Goal: Task Accomplishment & Management: Use online tool/utility

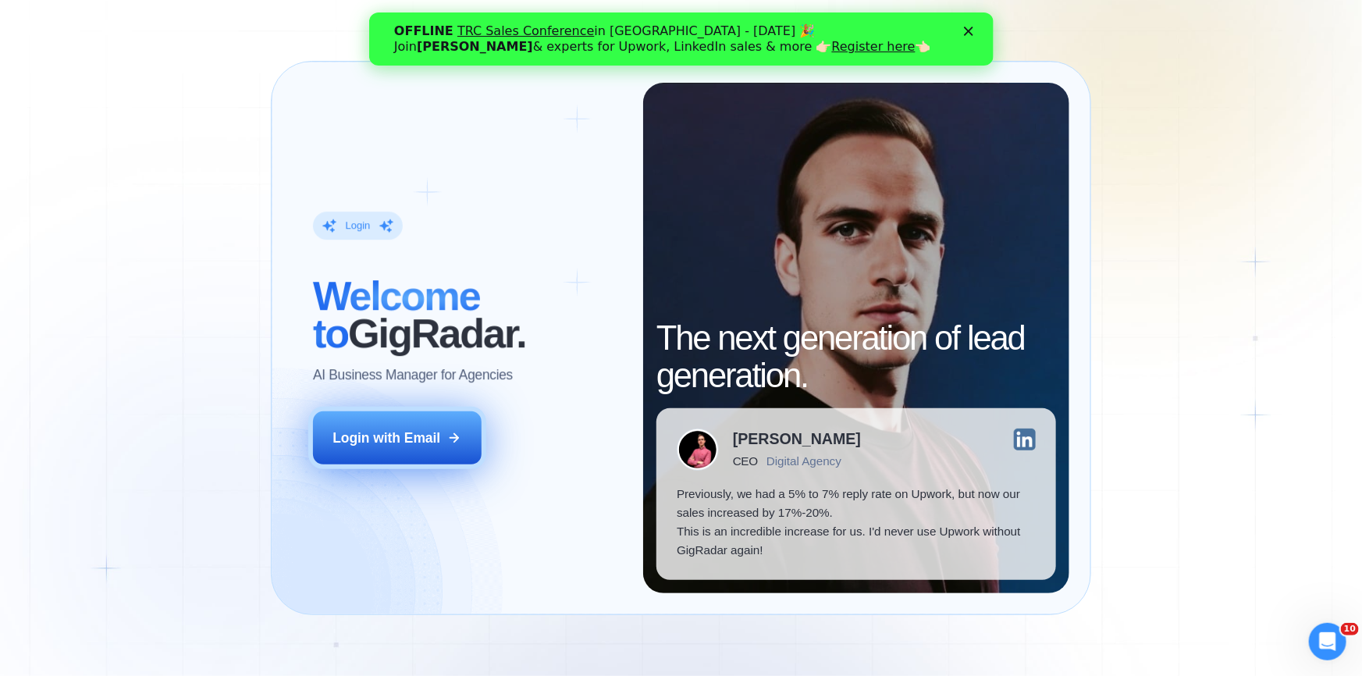
click at [407, 429] on div "Login with Email" at bounding box center [387, 438] width 108 height 19
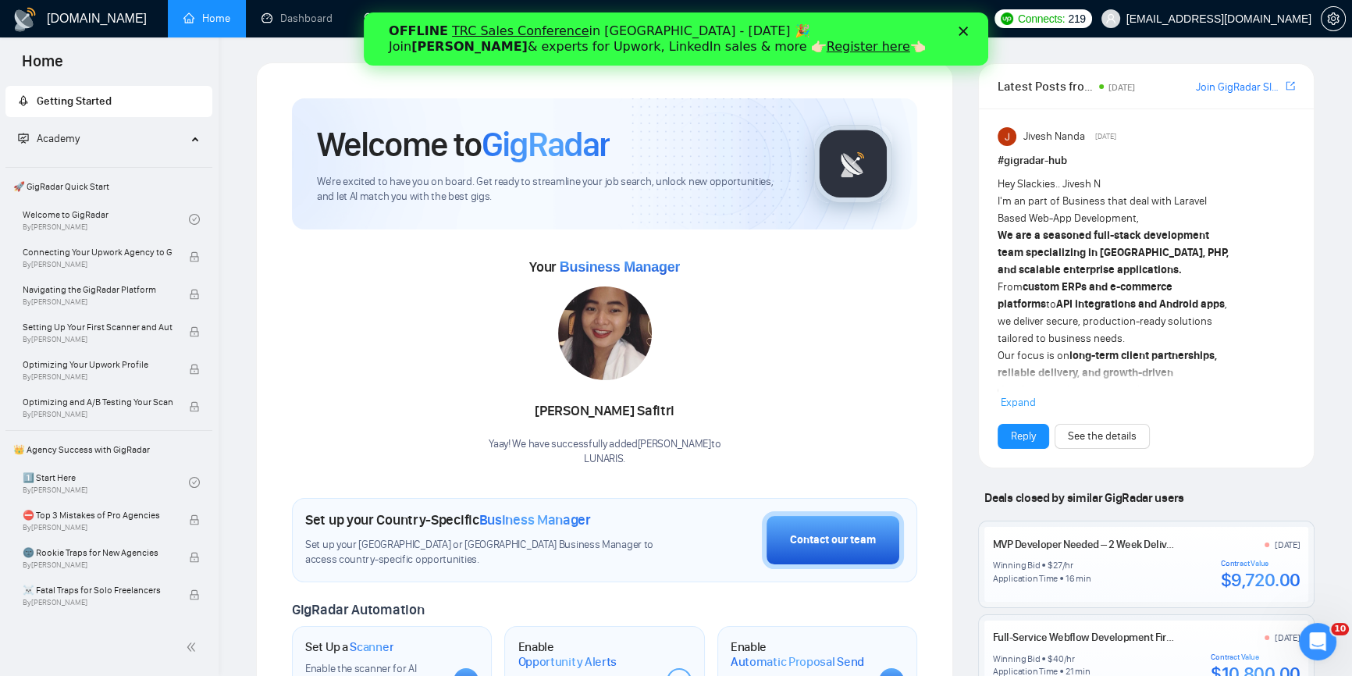
click at [970, 30] on div "Закрити" at bounding box center [967, 31] width 16 height 9
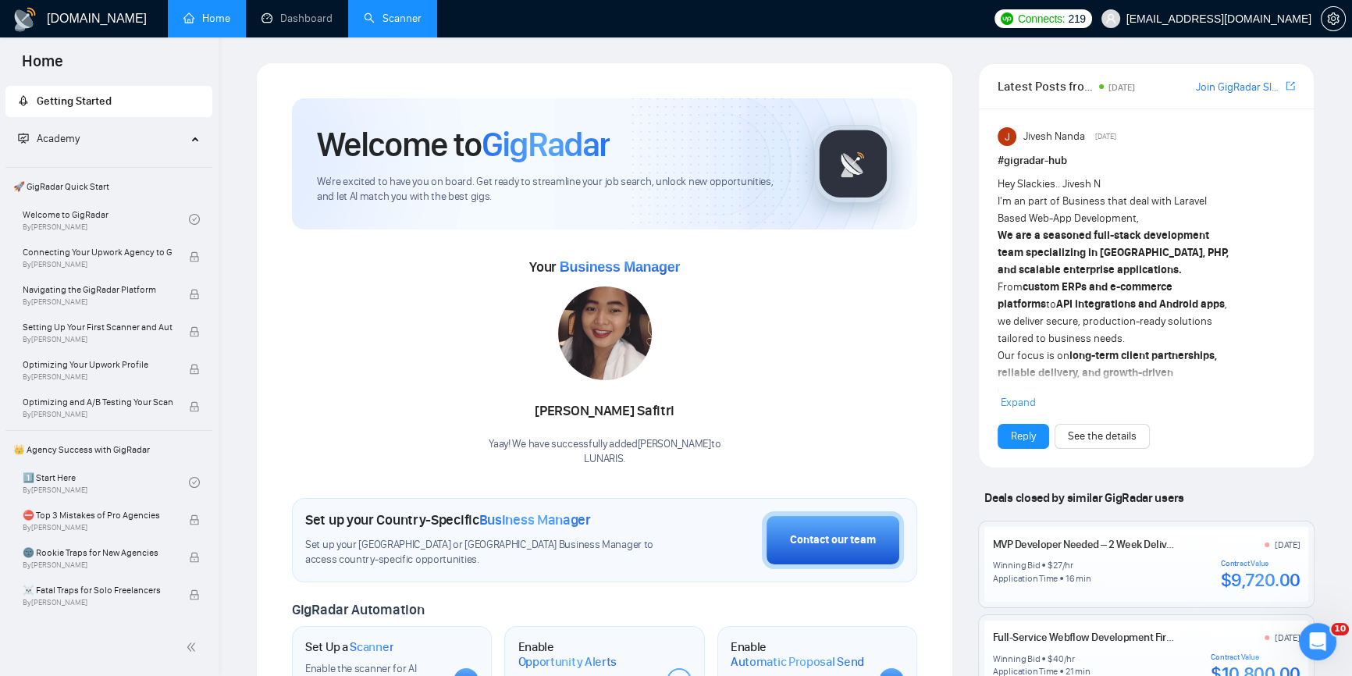
click at [391, 12] on link "Scanner" at bounding box center [393, 18] width 58 height 13
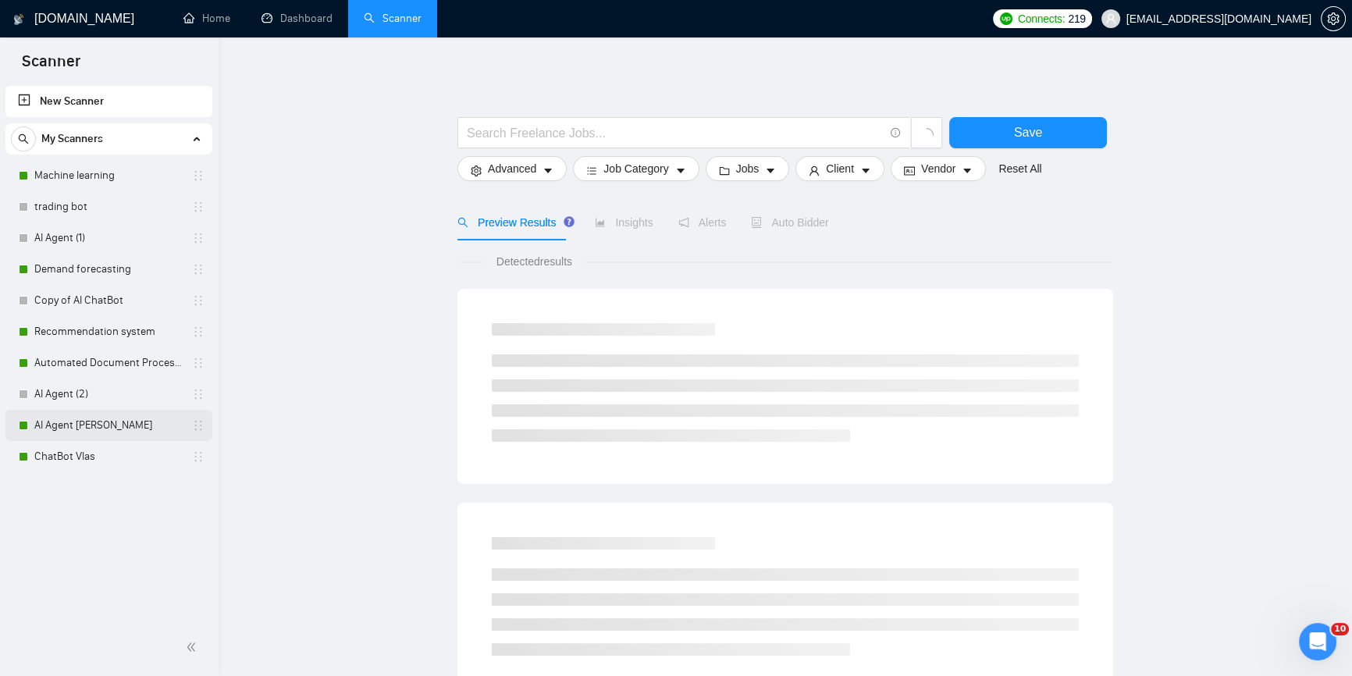
click at [80, 434] on link "AI Agent [PERSON_NAME]" at bounding box center [108, 425] width 148 height 31
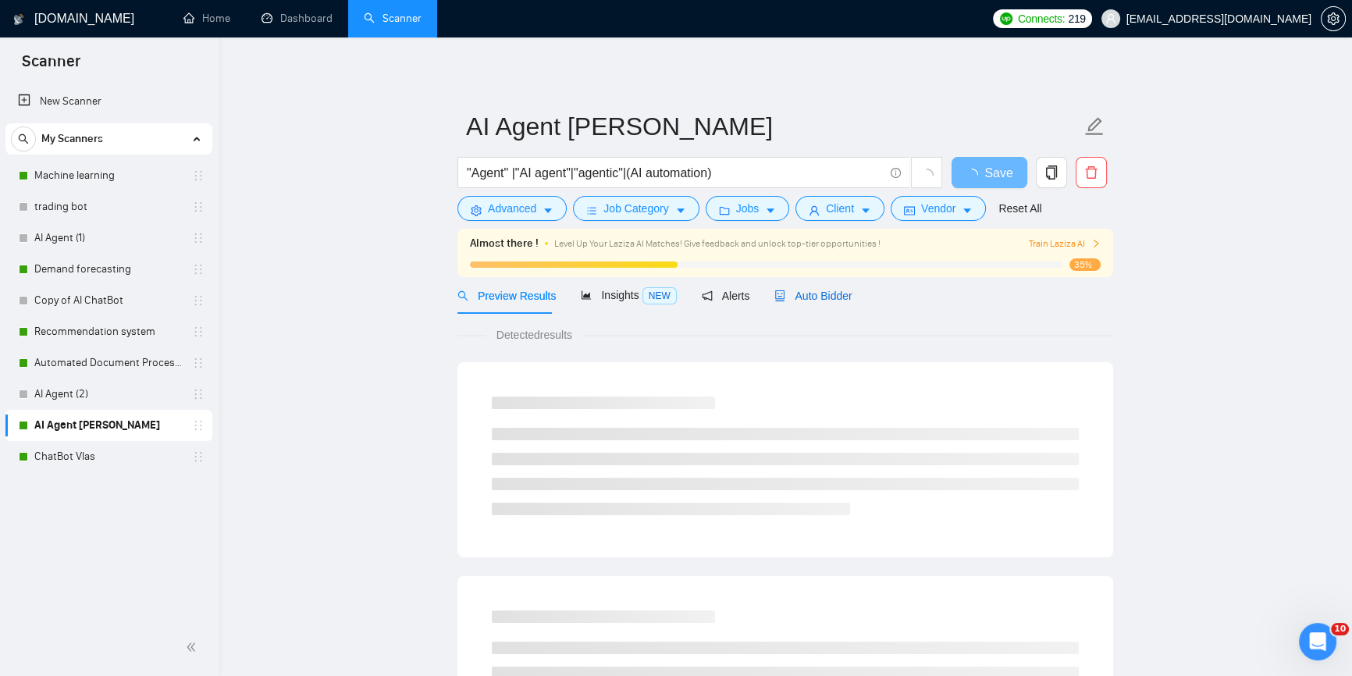
click at [840, 297] on span "Auto Bidder" at bounding box center [812, 296] width 77 height 12
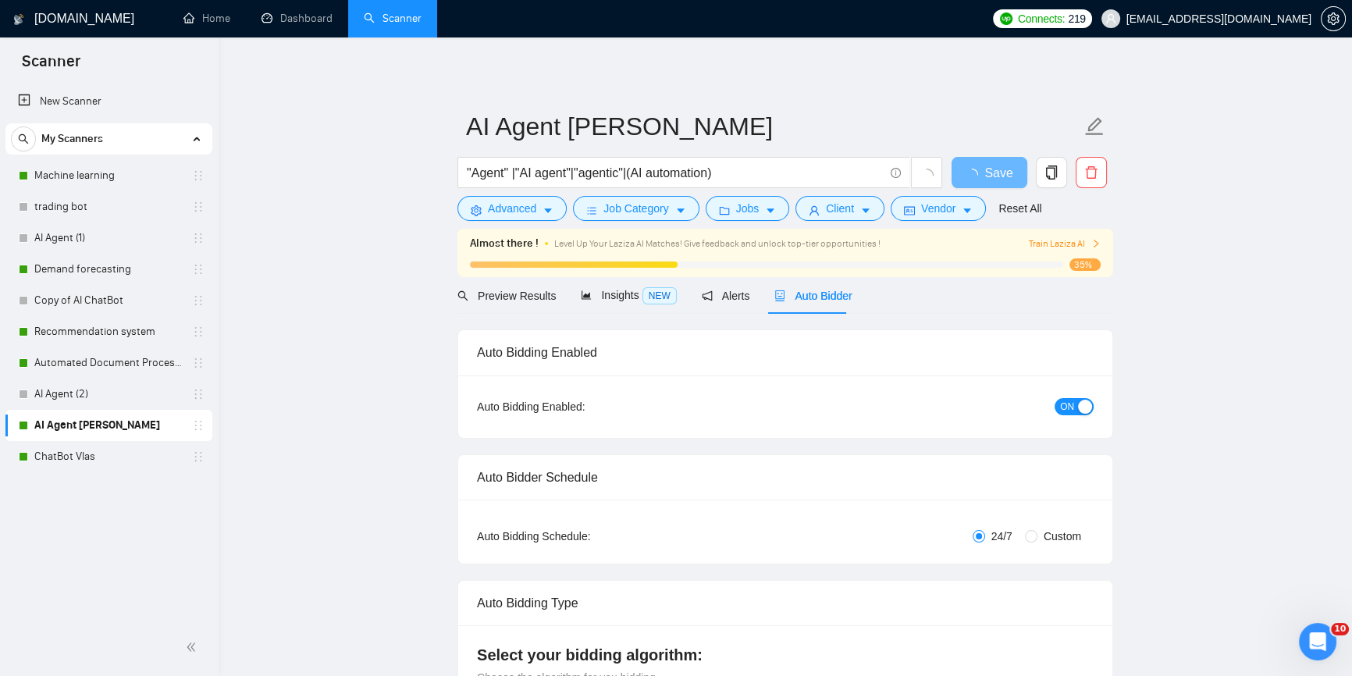
radio input "false"
radio input "true"
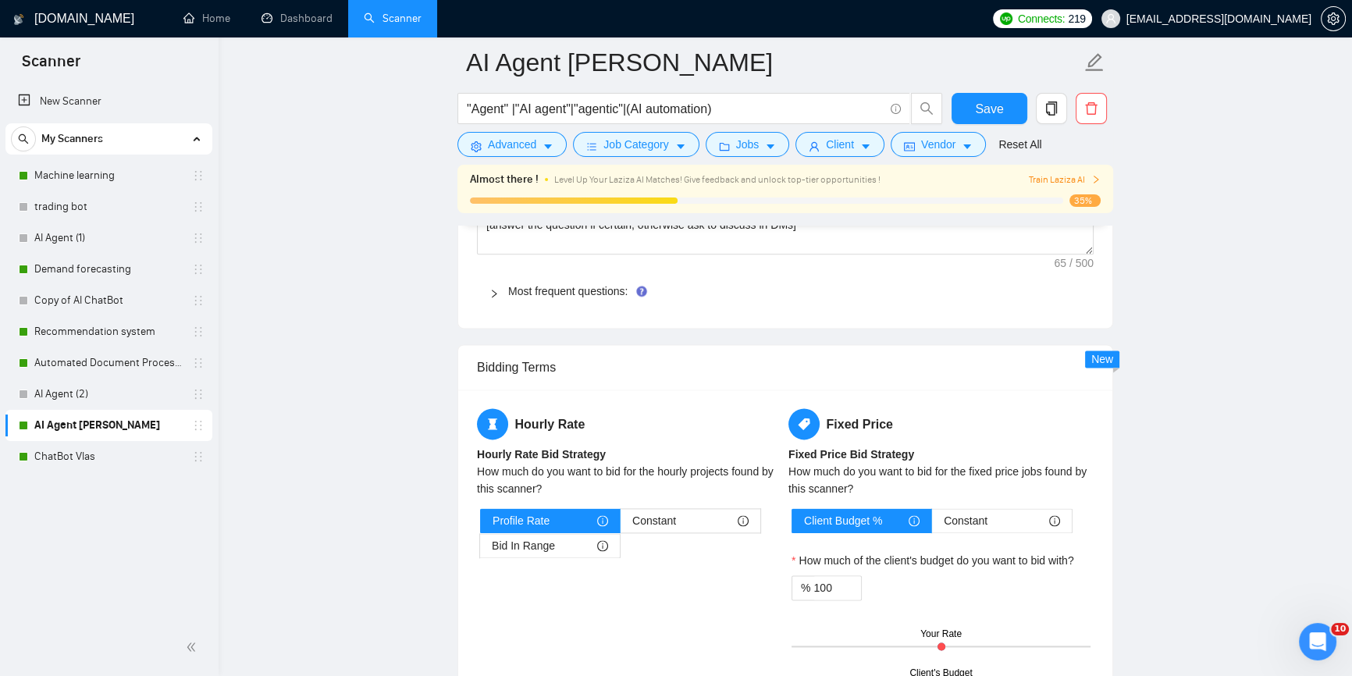
scroll to position [2625, 0]
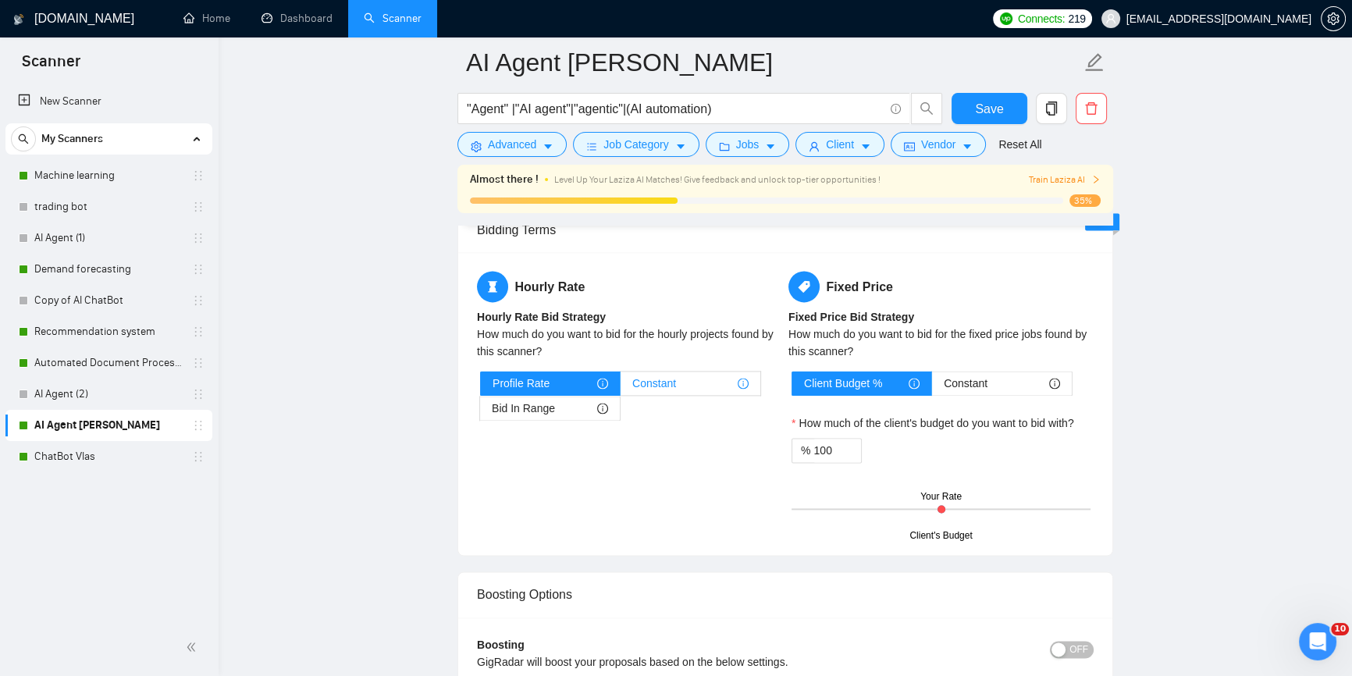
click at [663, 372] on span "Constant" at bounding box center [654, 383] width 44 height 23
click at [621, 387] on input "Constant" at bounding box center [621, 387] width 0 height 0
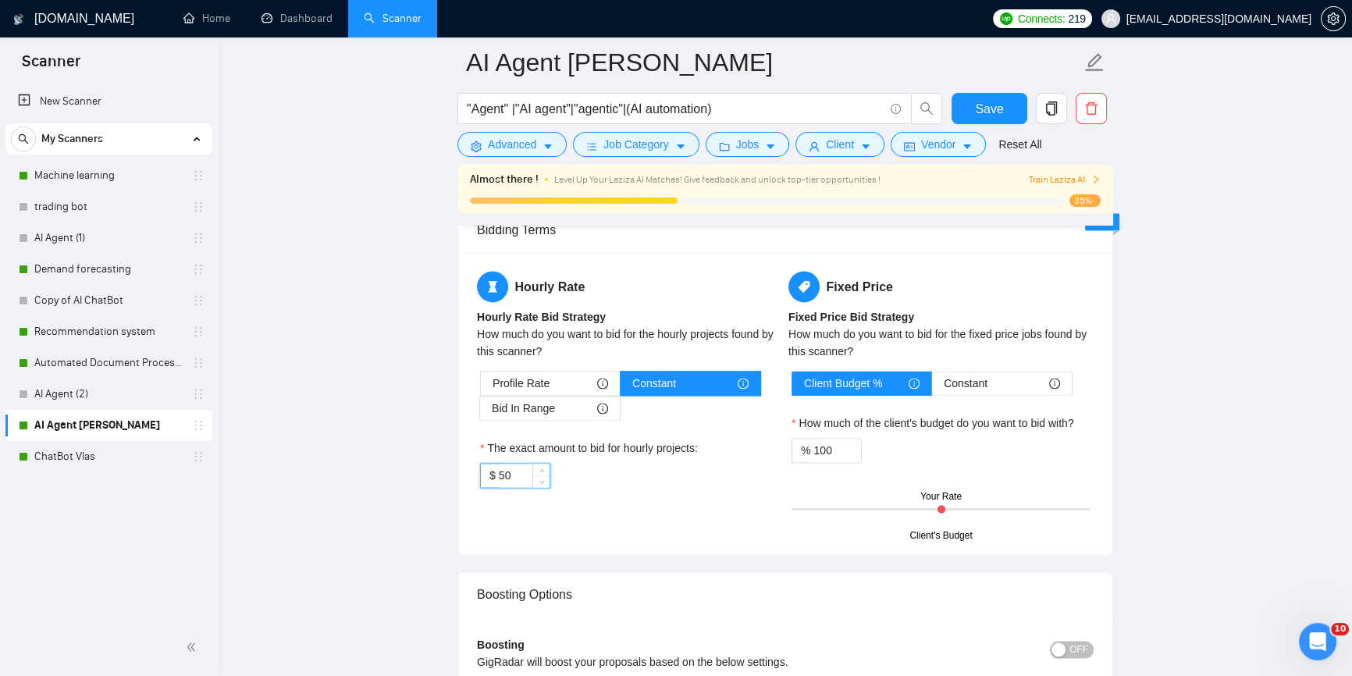
drag, startPoint x: 522, startPoint y: 447, endPoint x: 452, endPoint y: 443, distance: 70.4
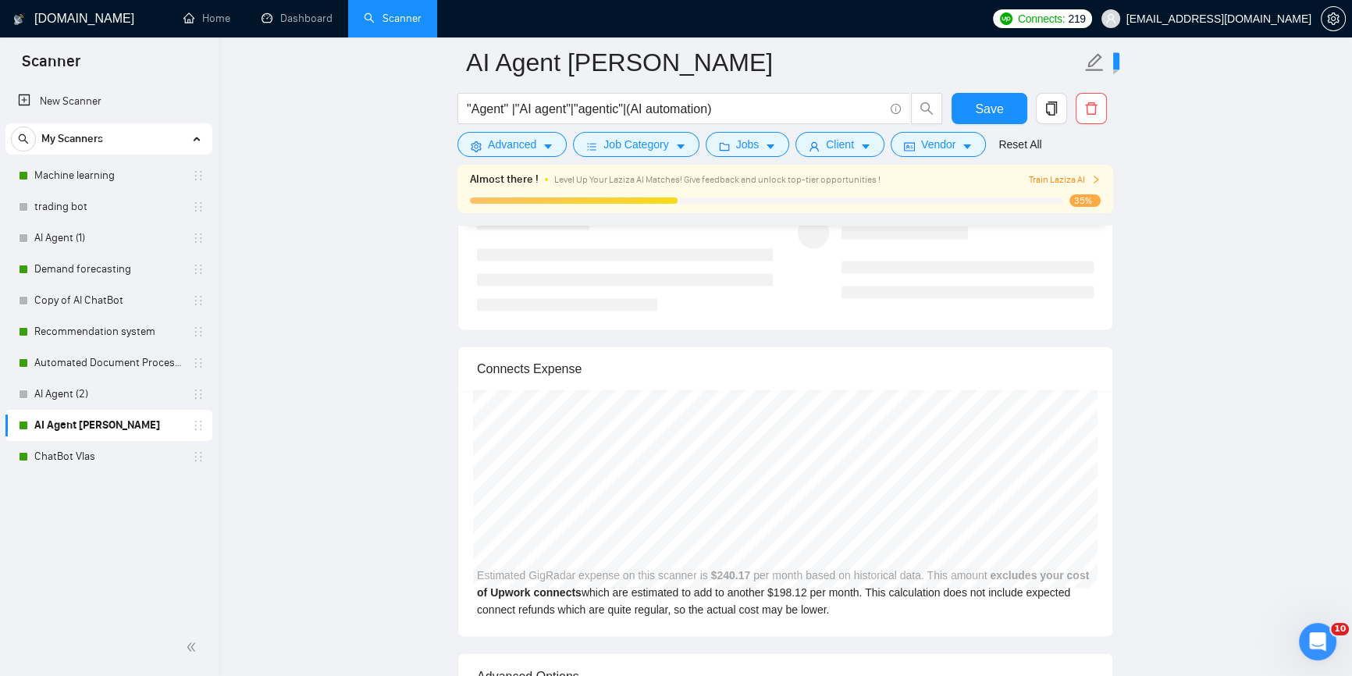
scroll to position [3122, 0]
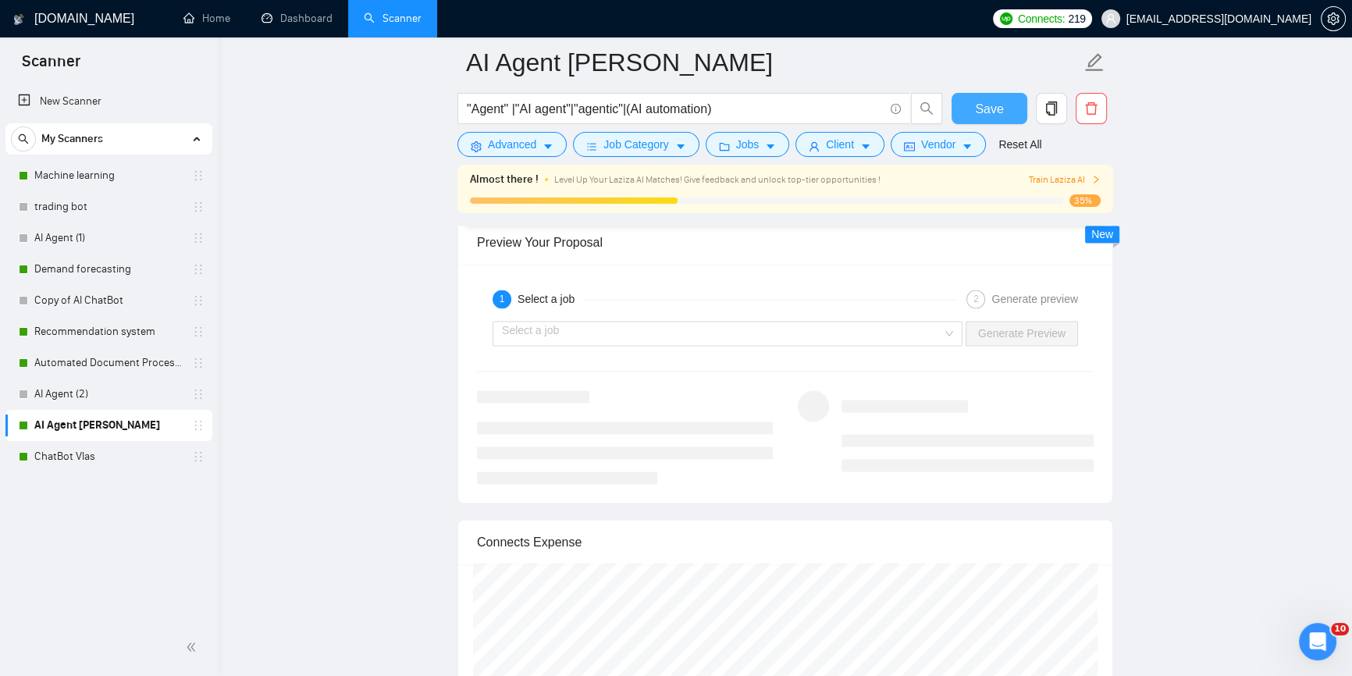
type input "40"
click at [993, 113] on span "Save" at bounding box center [989, 109] width 28 height 20
click at [93, 456] on link "ChatBot Vlas" at bounding box center [108, 456] width 148 height 31
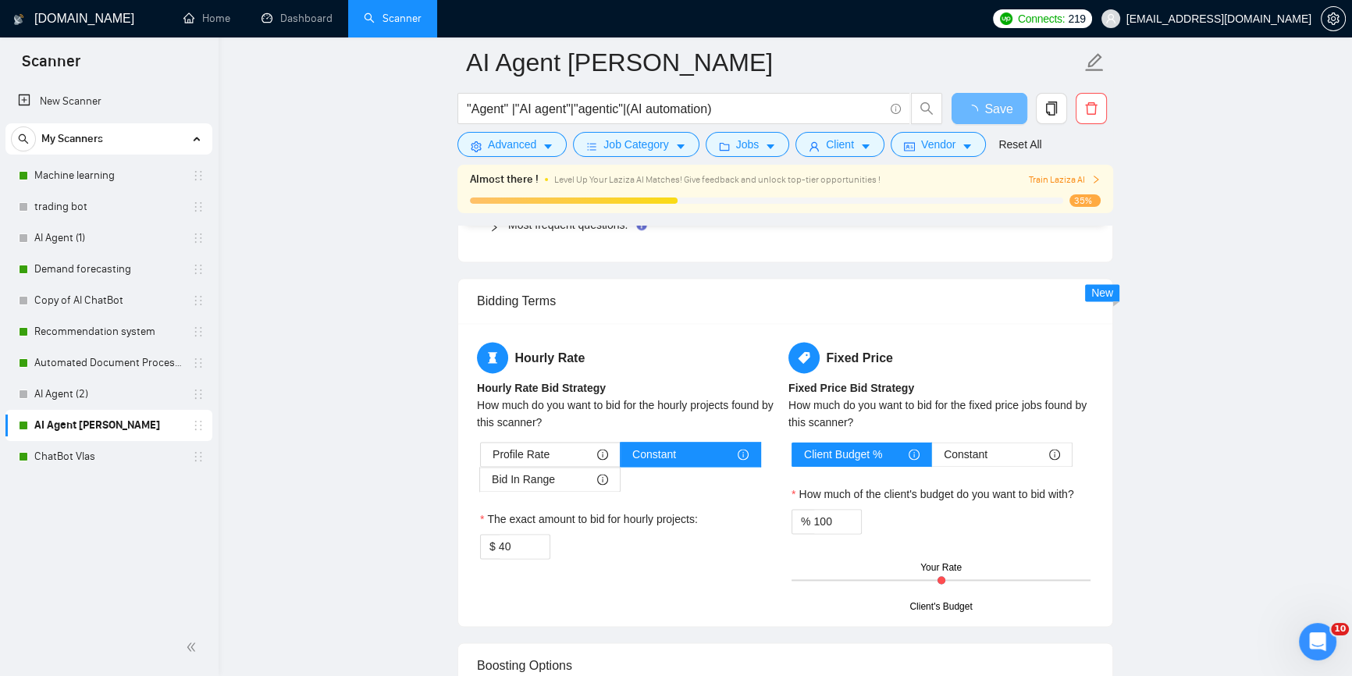
scroll to position [0, 0]
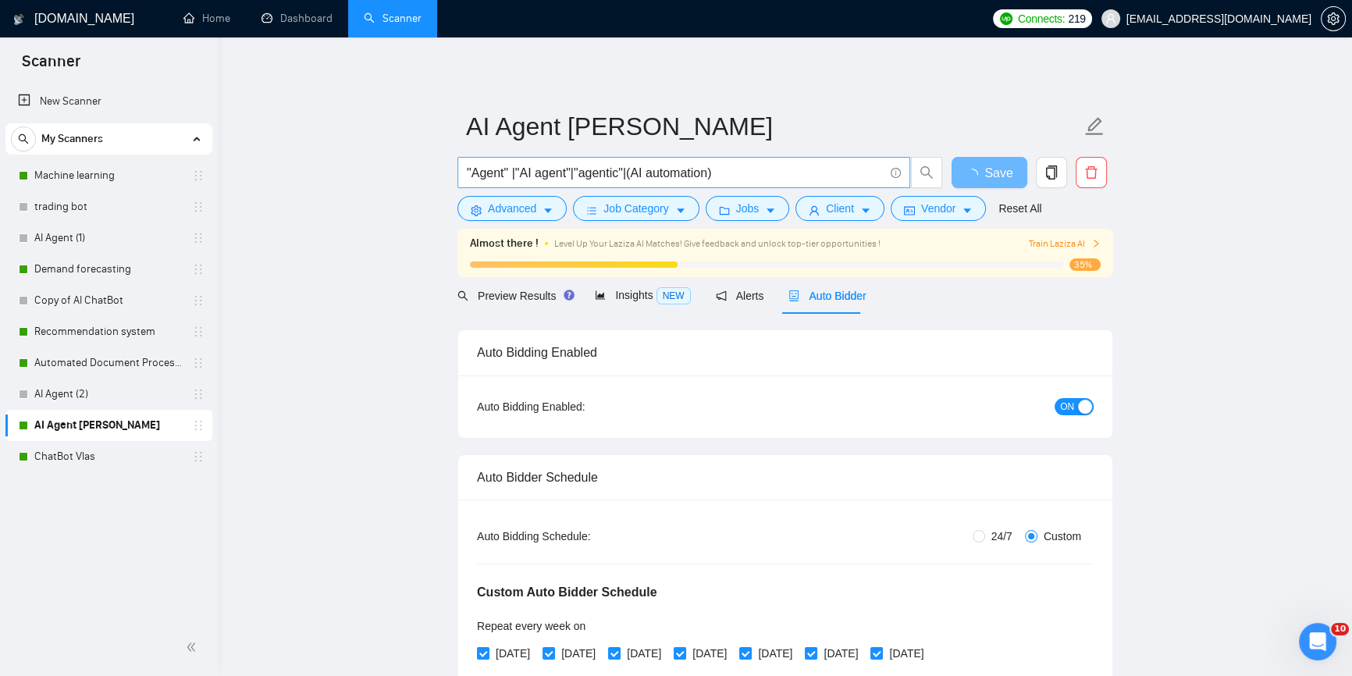
click at [637, 170] on input ""Agent" |"AI agent"|"agentic"|(AI automation)" at bounding box center [675, 173] width 417 height 20
click at [634, 170] on input ""Agent" |"AI agent"|"agentic"|(AI automation)" at bounding box center [675, 173] width 417 height 20
click at [523, 290] on span "Preview Results" at bounding box center [513, 296] width 112 height 12
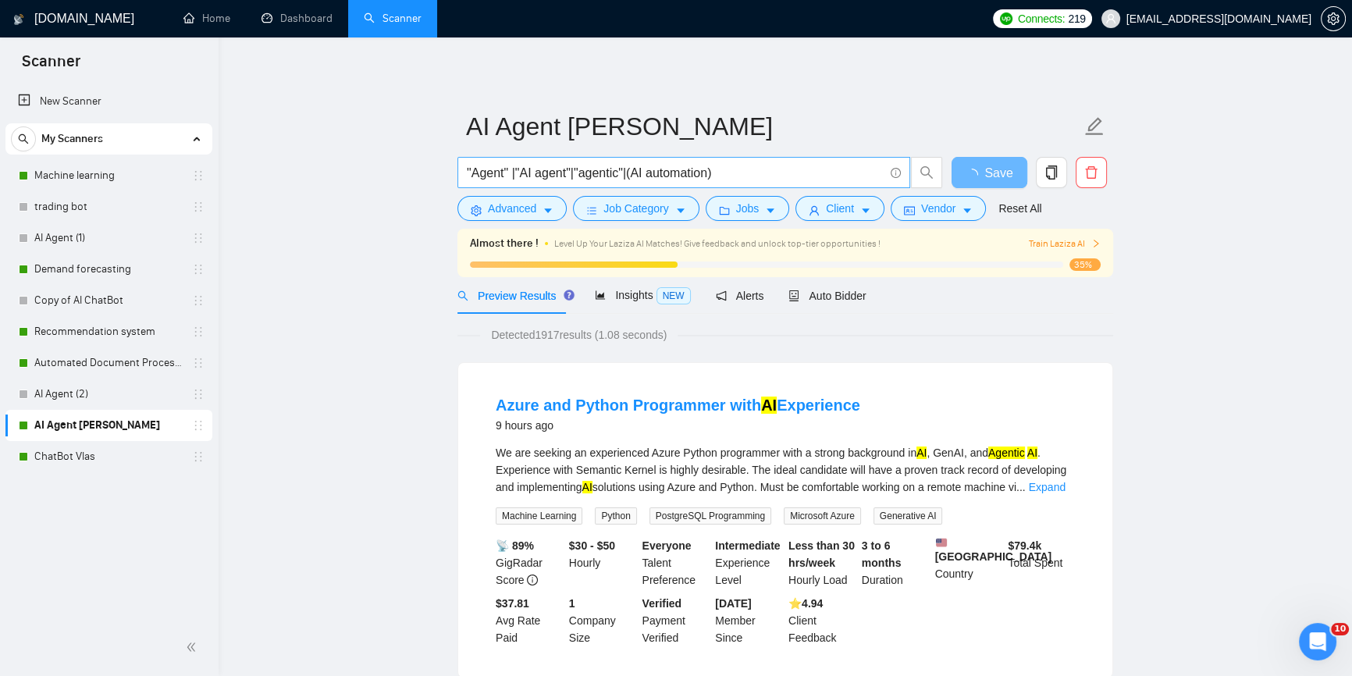
click at [633, 175] on input ""Agent" |"AI agent"|"agentic"|(AI automation)" at bounding box center [675, 173] width 417 height 20
click at [709, 171] on input ""Agent" |"AI agent"|"agentic"|"AI automation)" at bounding box center [675, 173] width 417 height 20
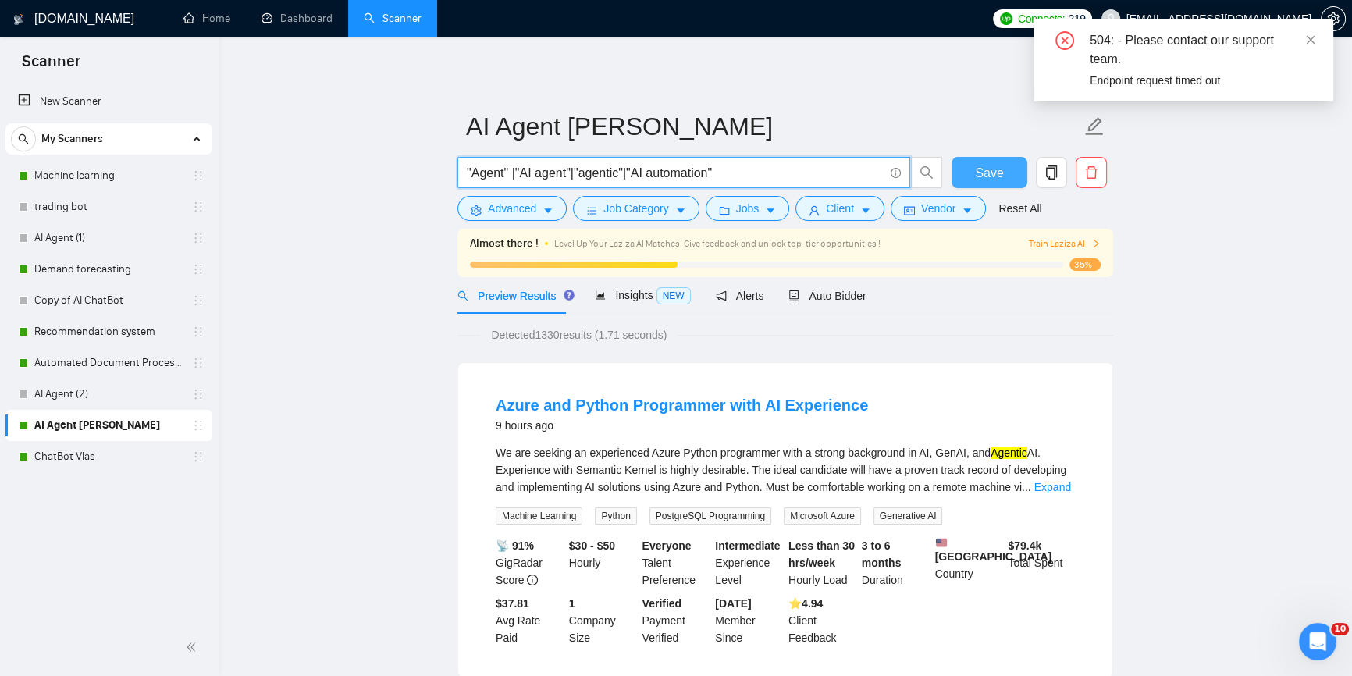
type input ""Agent" |"AI agent"|"agentic"|"AI automation""
click at [984, 158] on button "Save" at bounding box center [990, 172] width 76 height 31
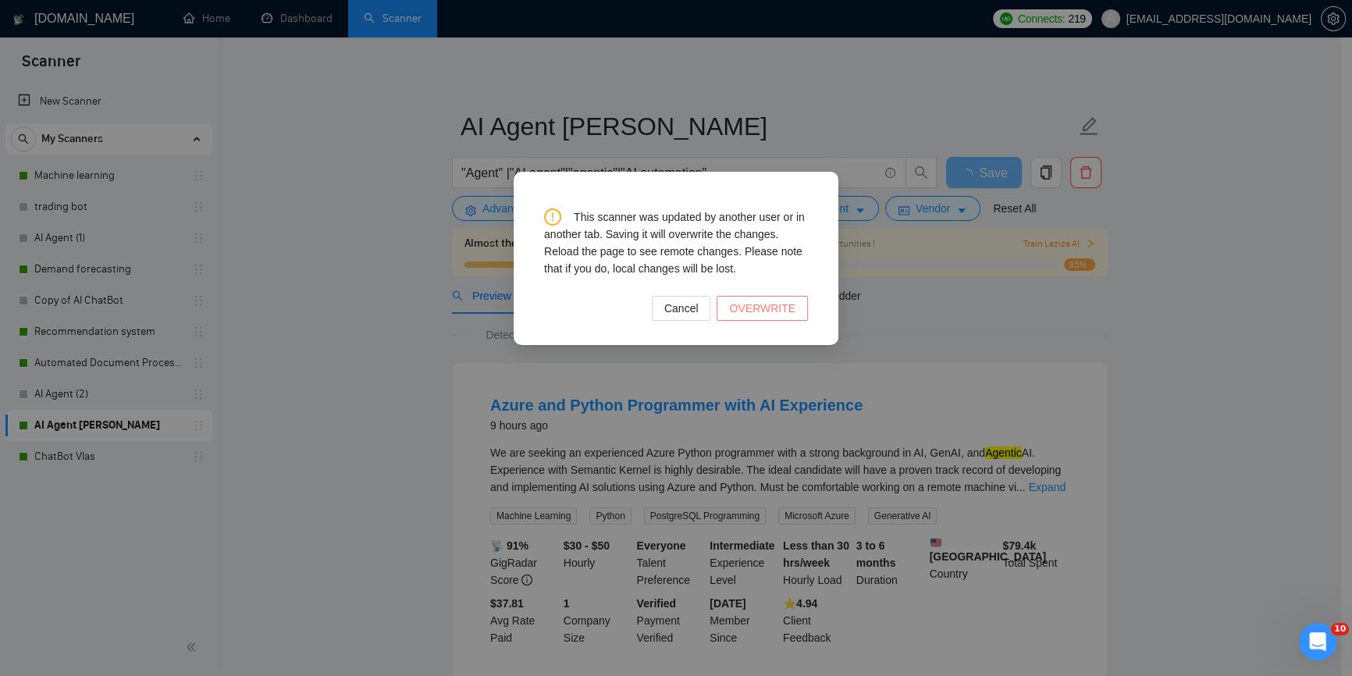
click at [738, 311] on span "OVERWRITE" at bounding box center [762, 308] width 66 height 17
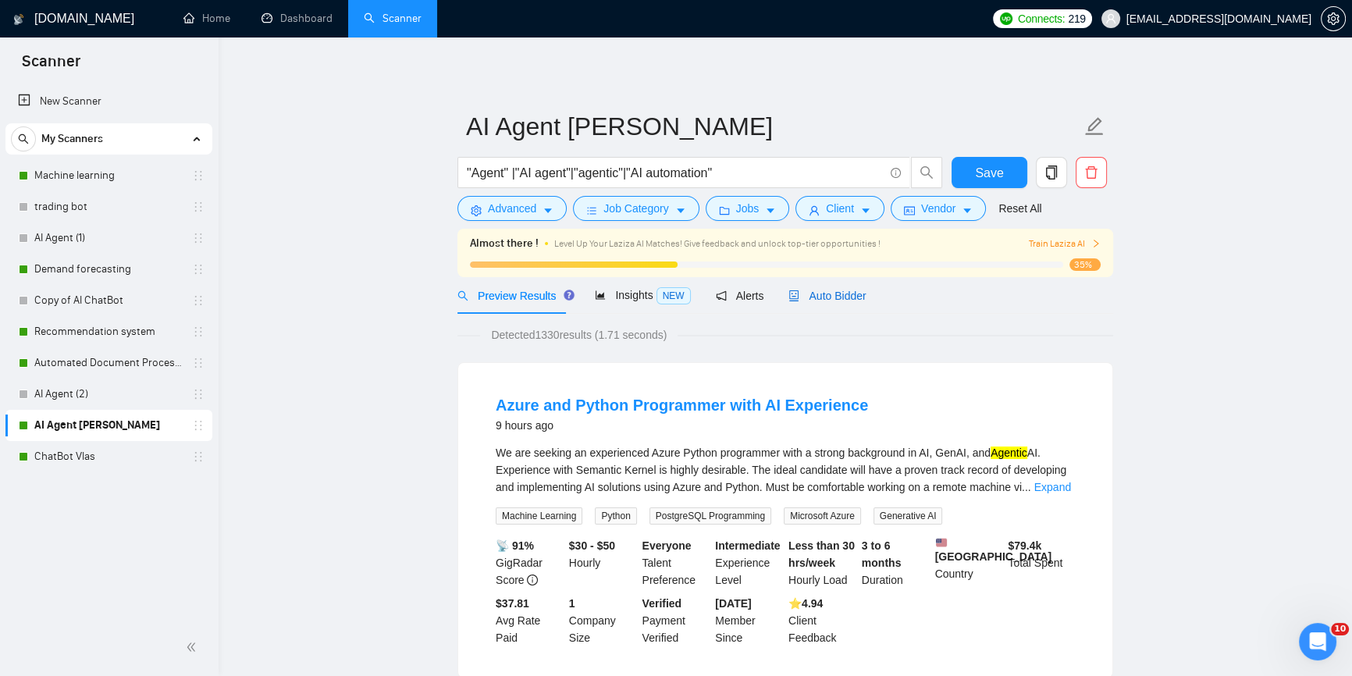
drag, startPoint x: 817, startPoint y: 289, endPoint x: 1123, endPoint y: 477, distance: 359.2
click at [817, 290] on span "Auto Bidder" at bounding box center [826, 296] width 77 height 12
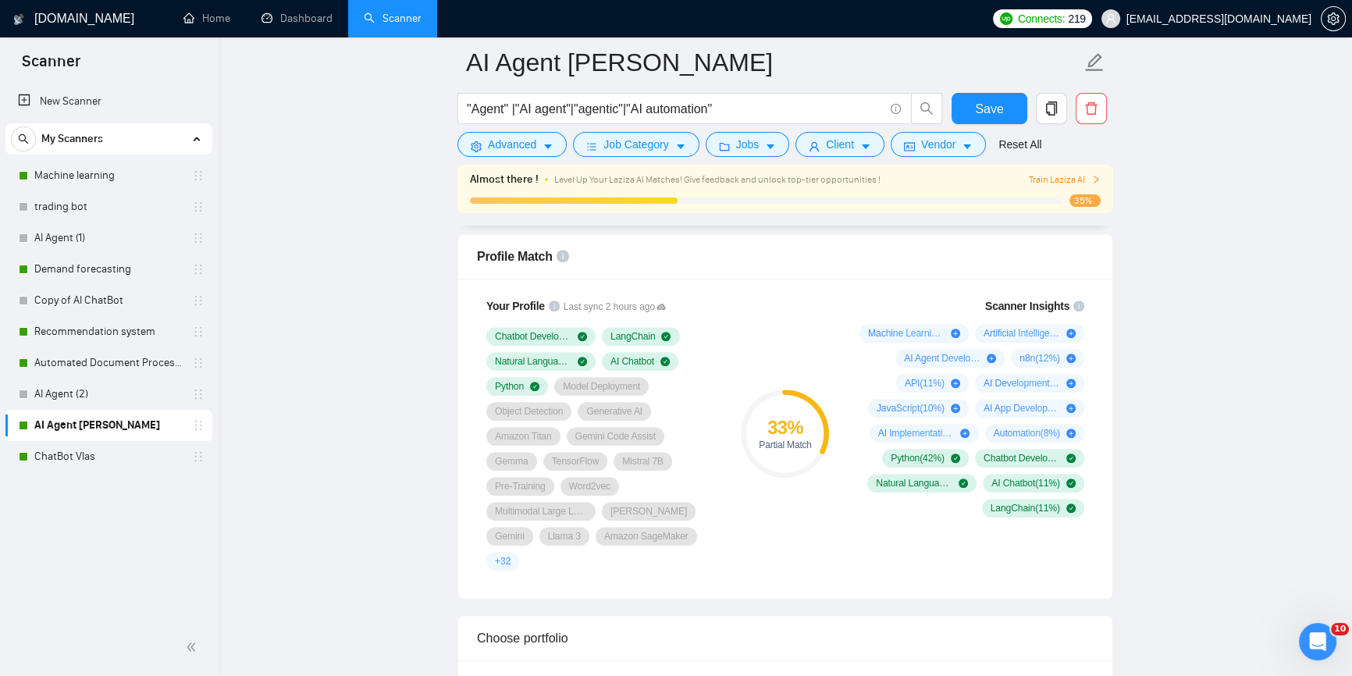
scroll to position [993, 0]
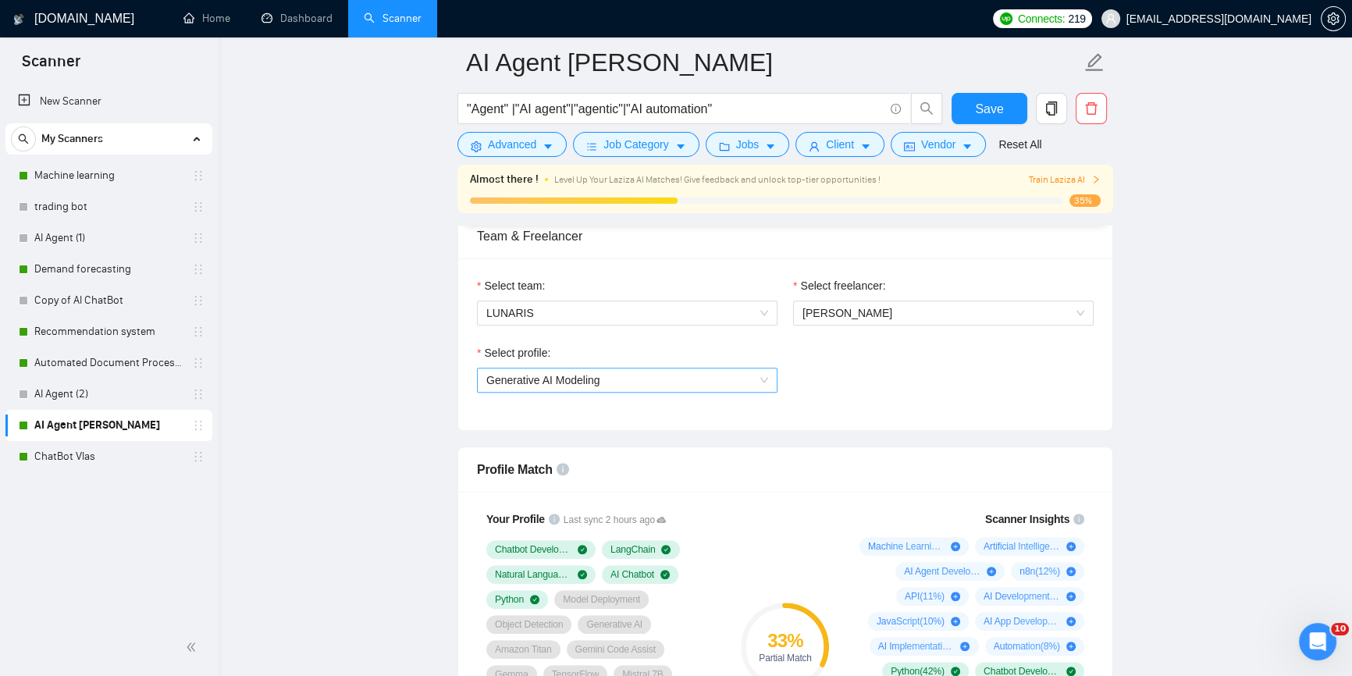
click at [720, 382] on span "Generative AI Modeling" at bounding box center [627, 379] width 282 height 23
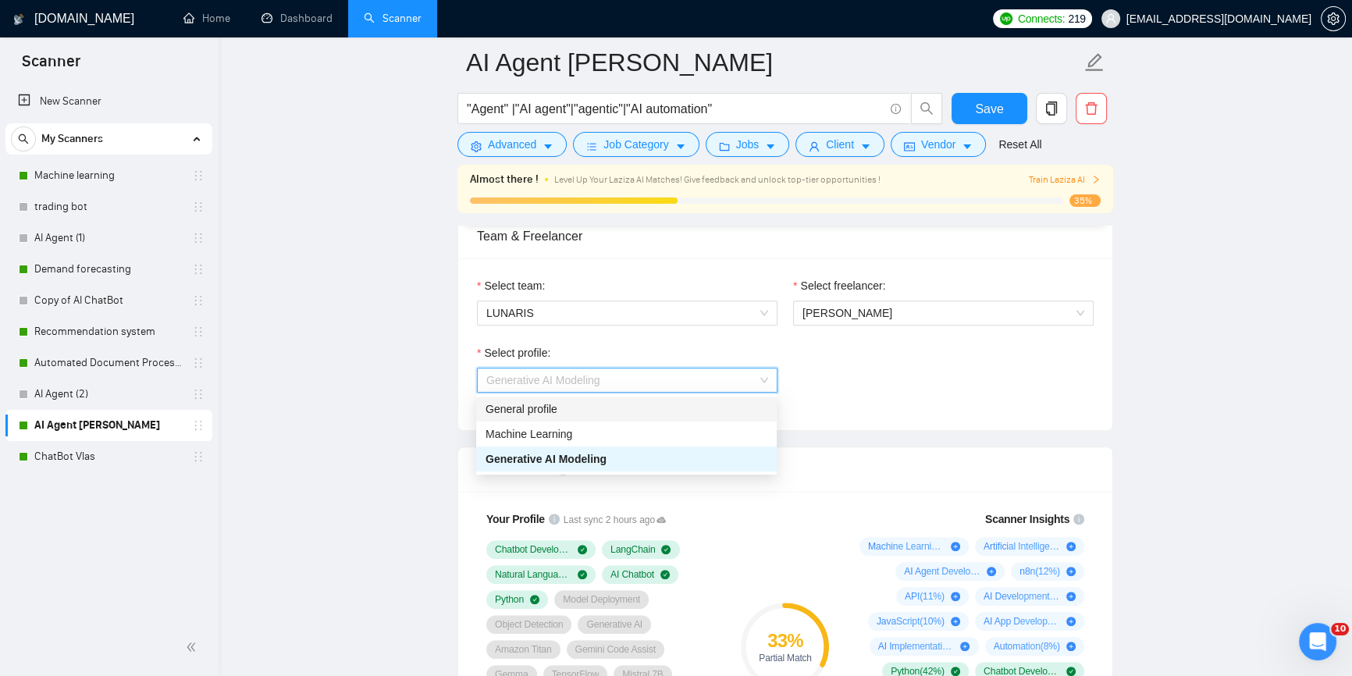
click at [671, 411] on div "General profile" at bounding box center [627, 408] width 282 height 17
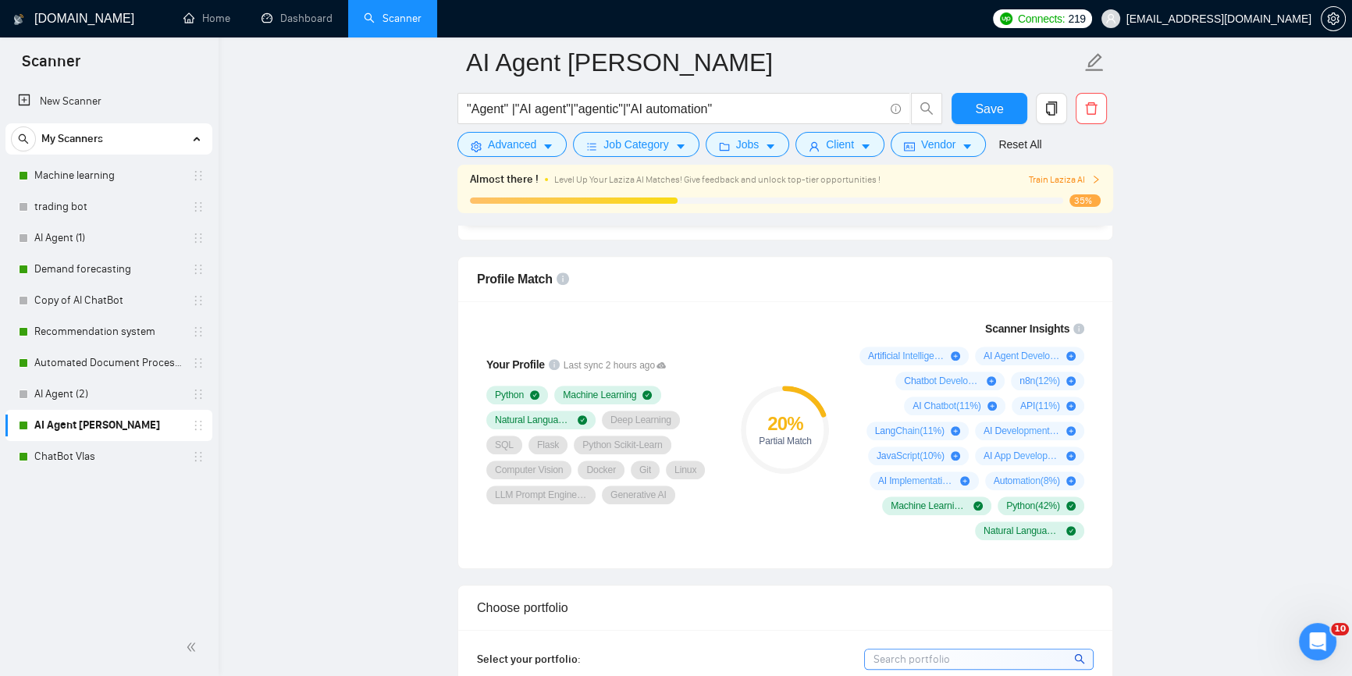
scroll to position [1064, 0]
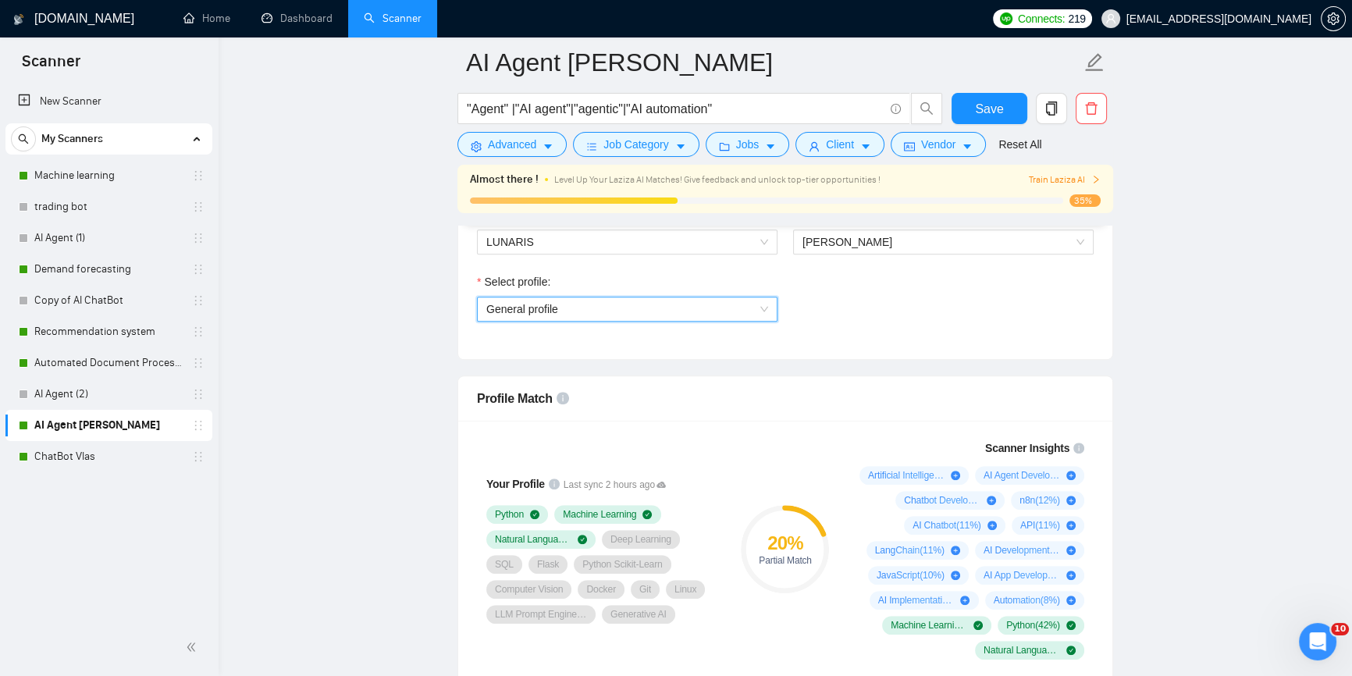
drag, startPoint x: 667, startPoint y: 320, endPoint x: 677, endPoint y: 322, distance: 10.3
click at [667, 320] on div "Select profile: General profile General profile" at bounding box center [627, 306] width 316 height 67
click at [688, 323] on div "Select profile: General profile" at bounding box center [627, 306] width 316 height 67
click at [692, 311] on span "General profile" at bounding box center [627, 308] width 282 height 23
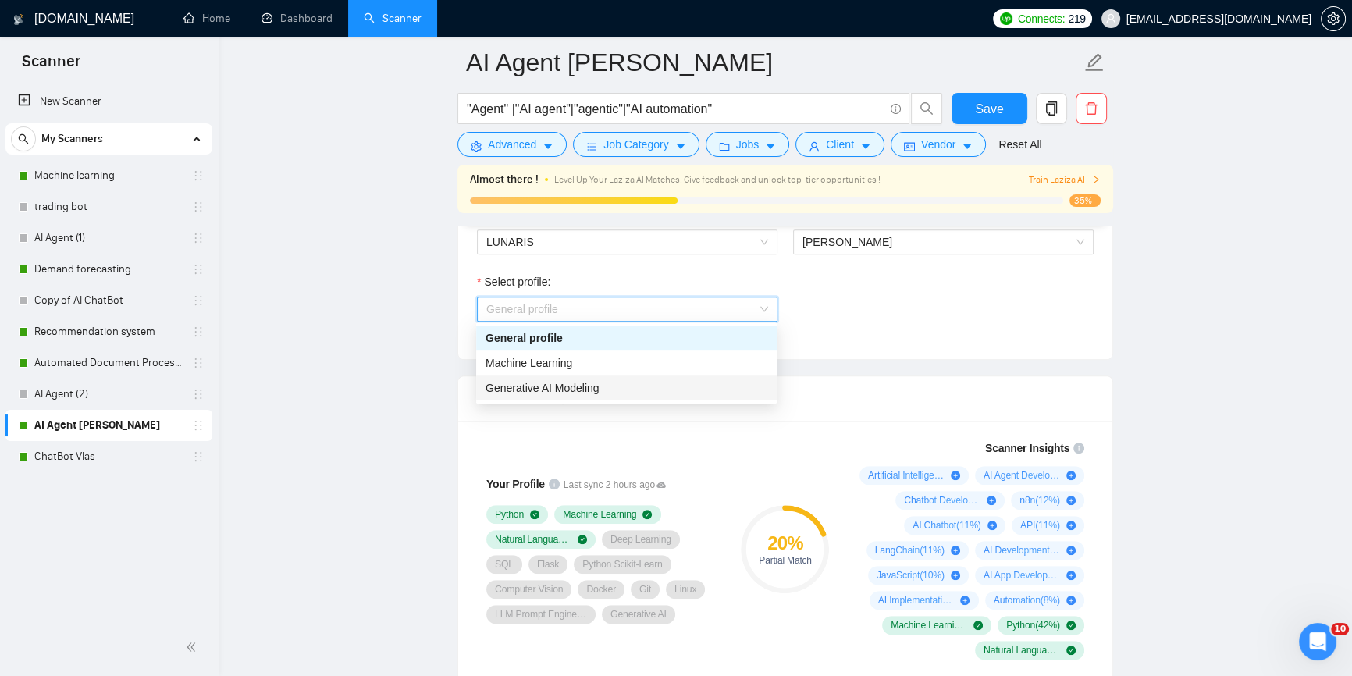
click at [635, 399] on div "Generative AI Modeling" at bounding box center [626, 387] width 301 height 25
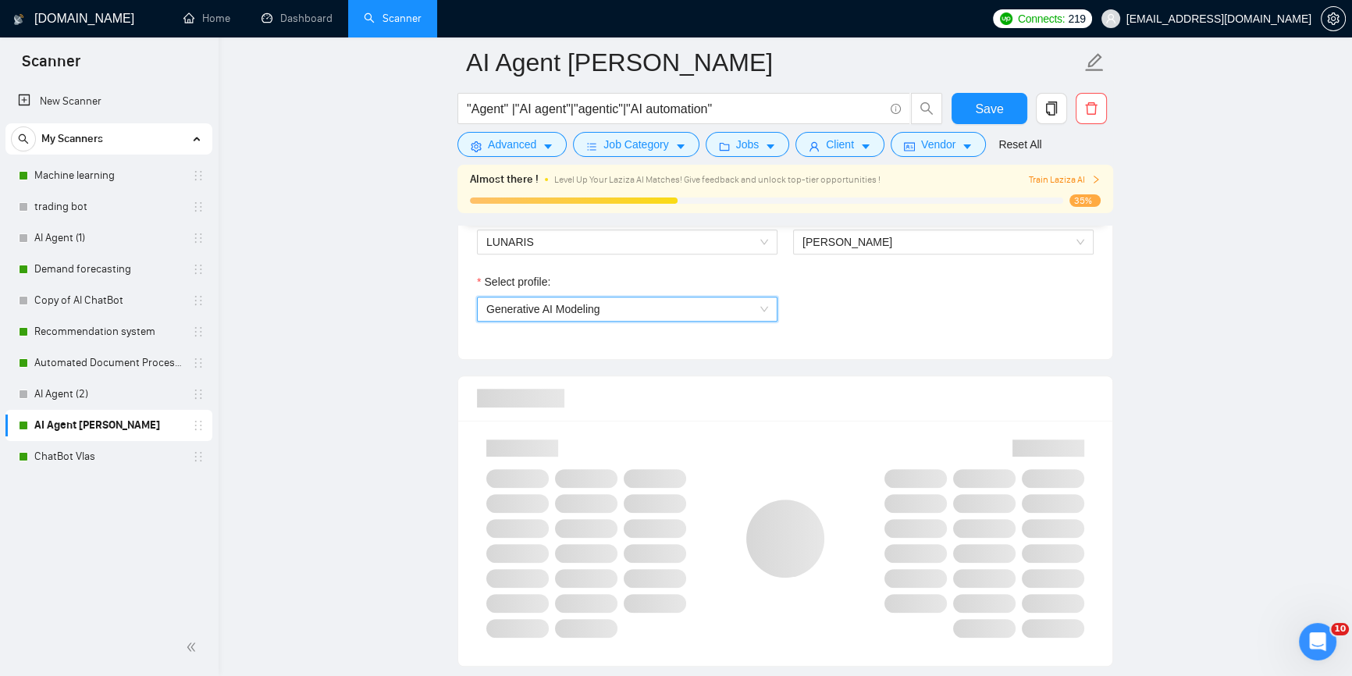
click at [938, 312] on div "Select profile: 1623717017731600384 Generative AI Modeling" at bounding box center [785, 306] width 632 height 67
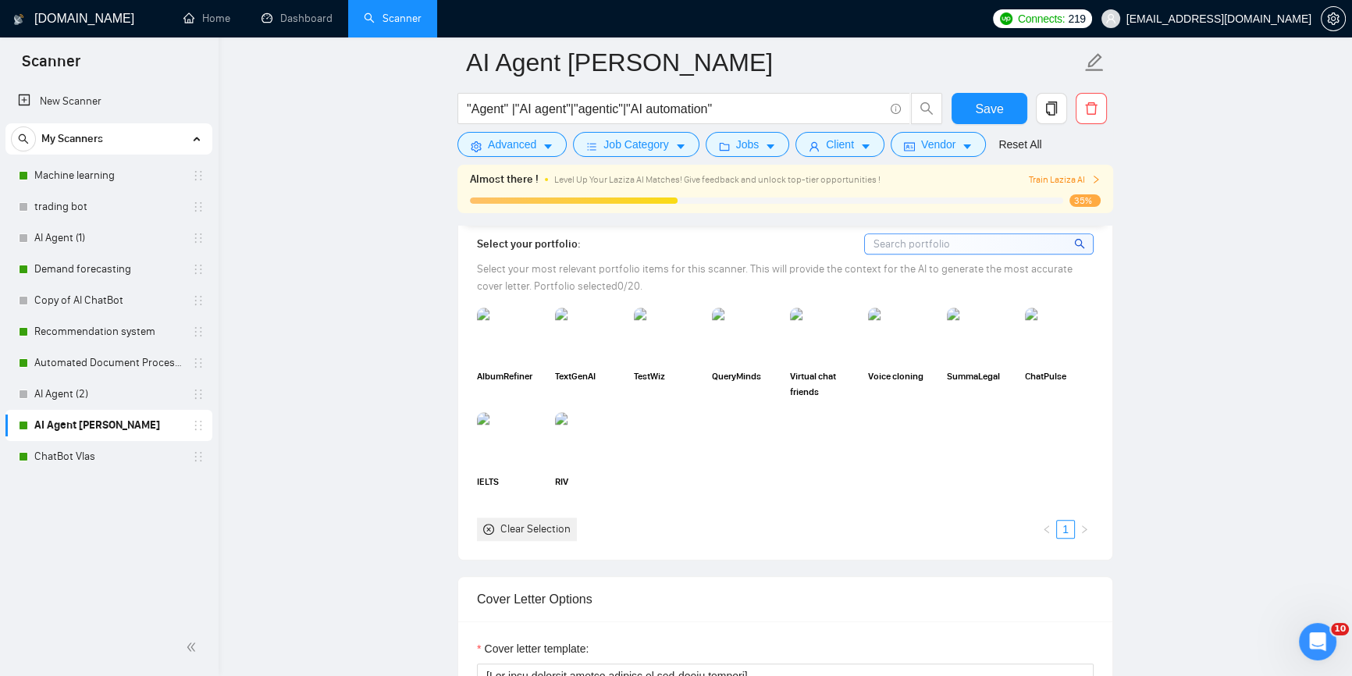
scroll to position [1631, 0]
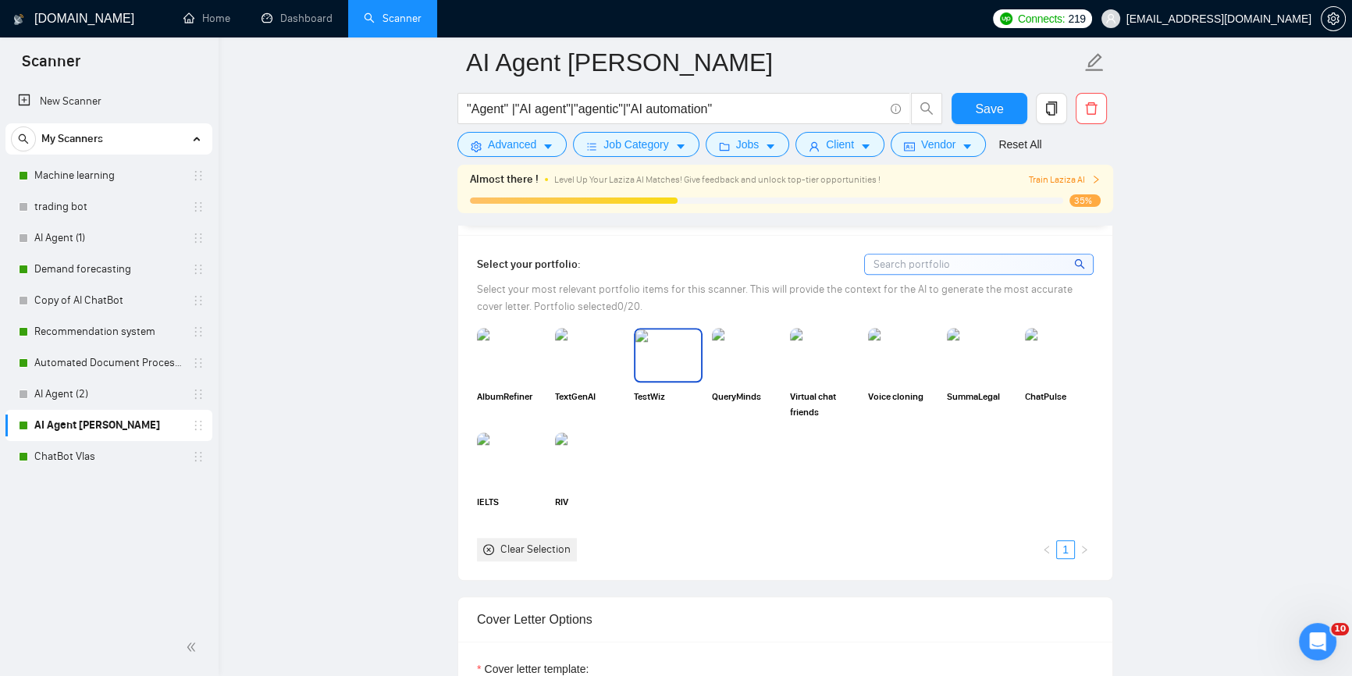
click at [658, 329] on img at bounding box center [668, 355] width 66 height 52
click at [749, 329] on img at bounding box center [746, 355] width 66 height 52
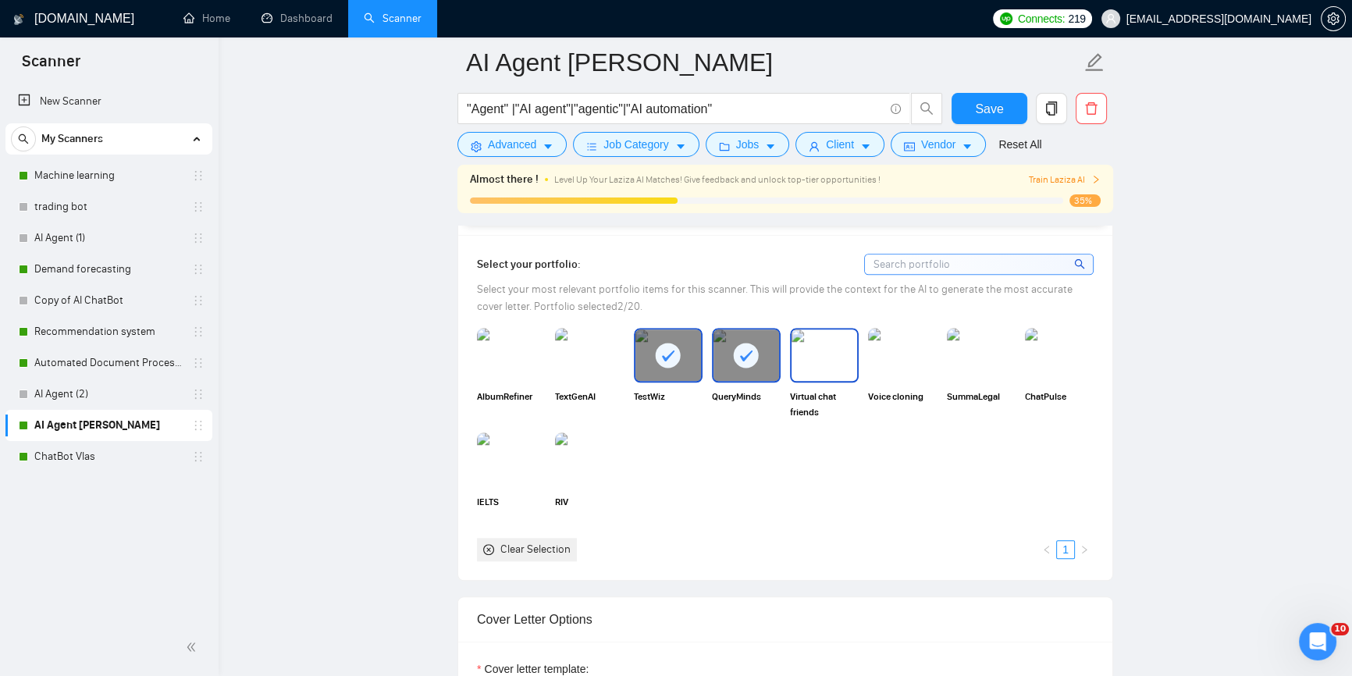
click at [795, 329] on img at bounding box center [825, 355] width 66 height 52
click at [1067, 329] on img at bounding box center [1059, 355] width 66 height 52
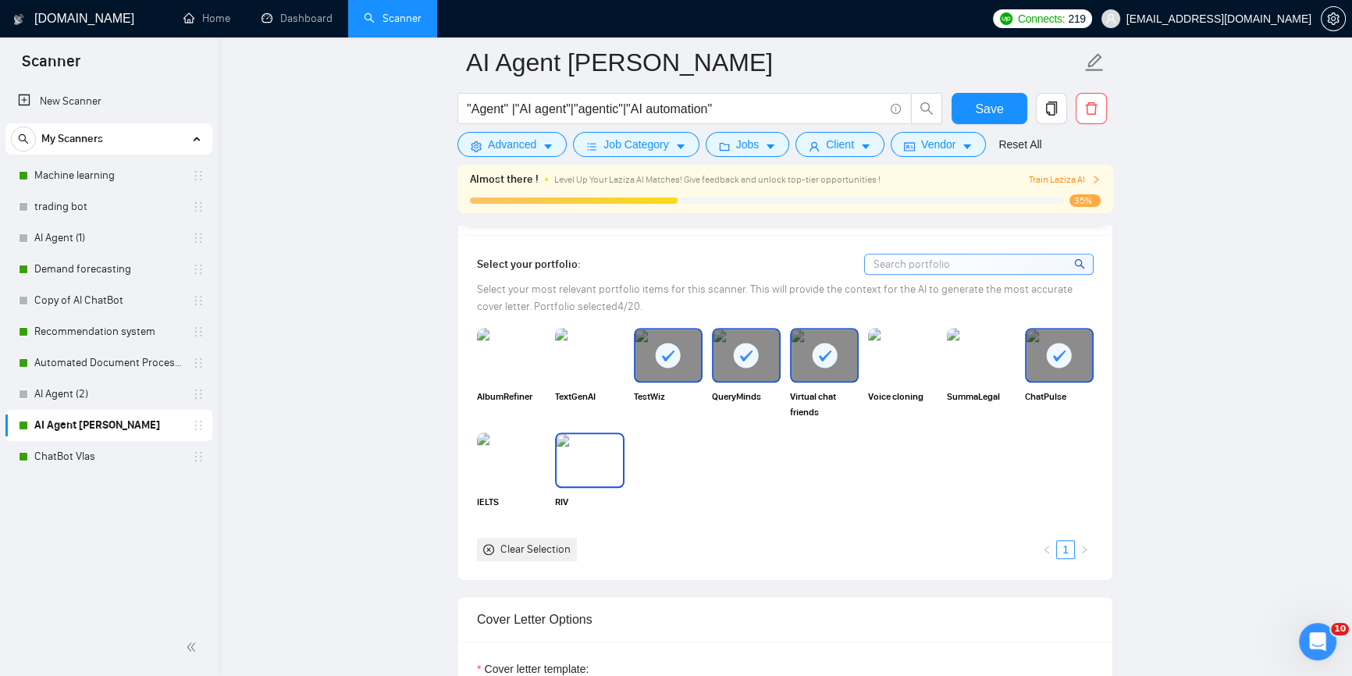
click at [598, 436] on img at bounding box center [590, 460] width 66 height 52
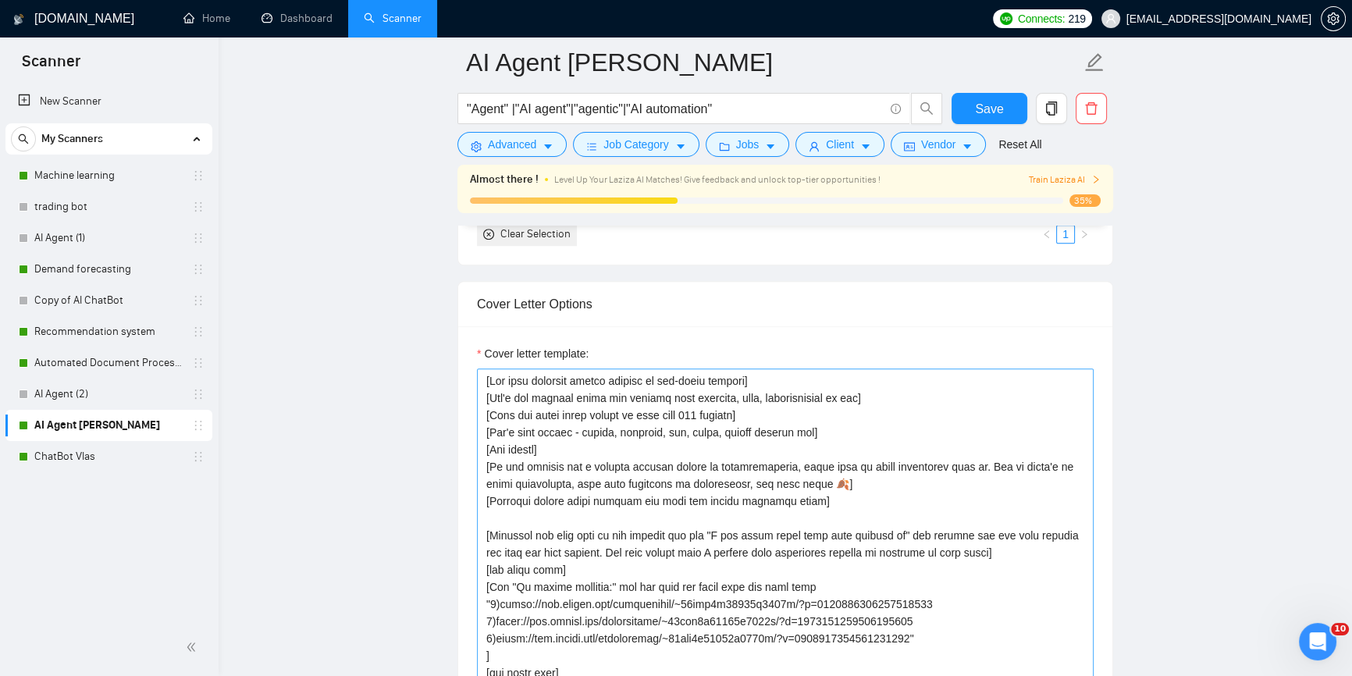
scroll to position [2058, 0]
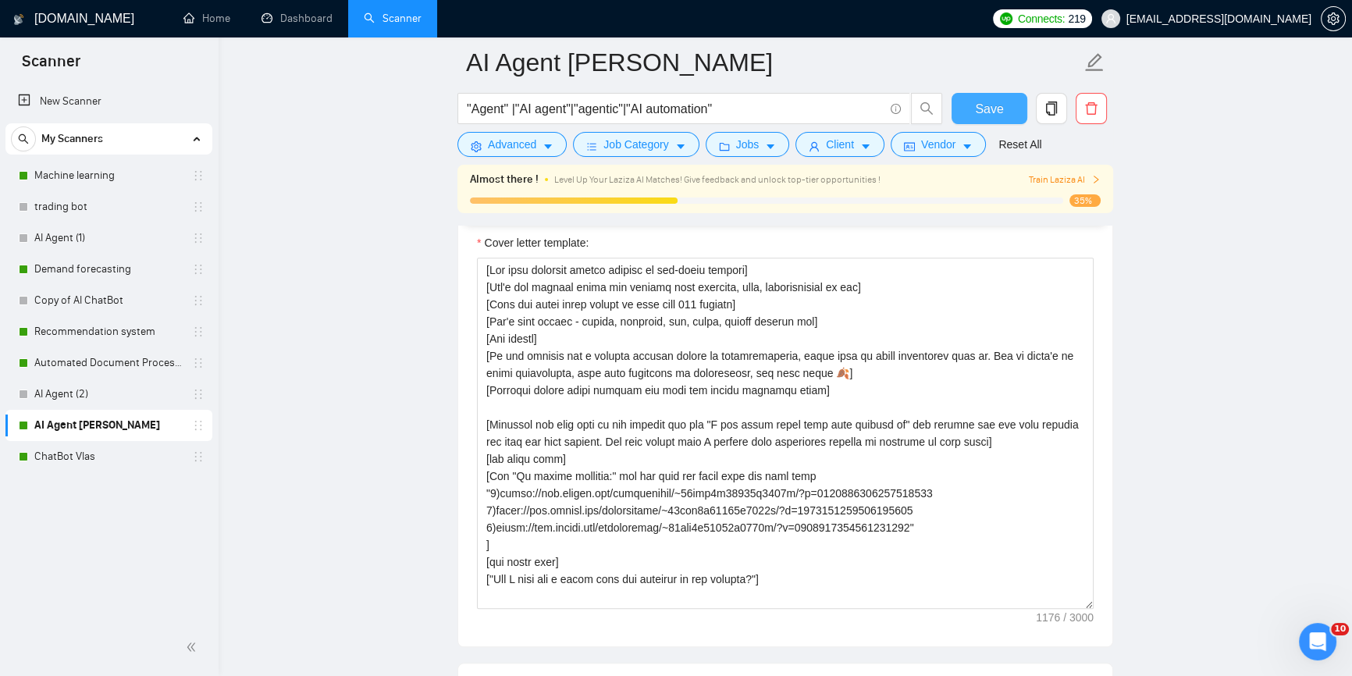
click at [968, 100] on button "Save" at bounding box center [990, 108] width 76 height 31
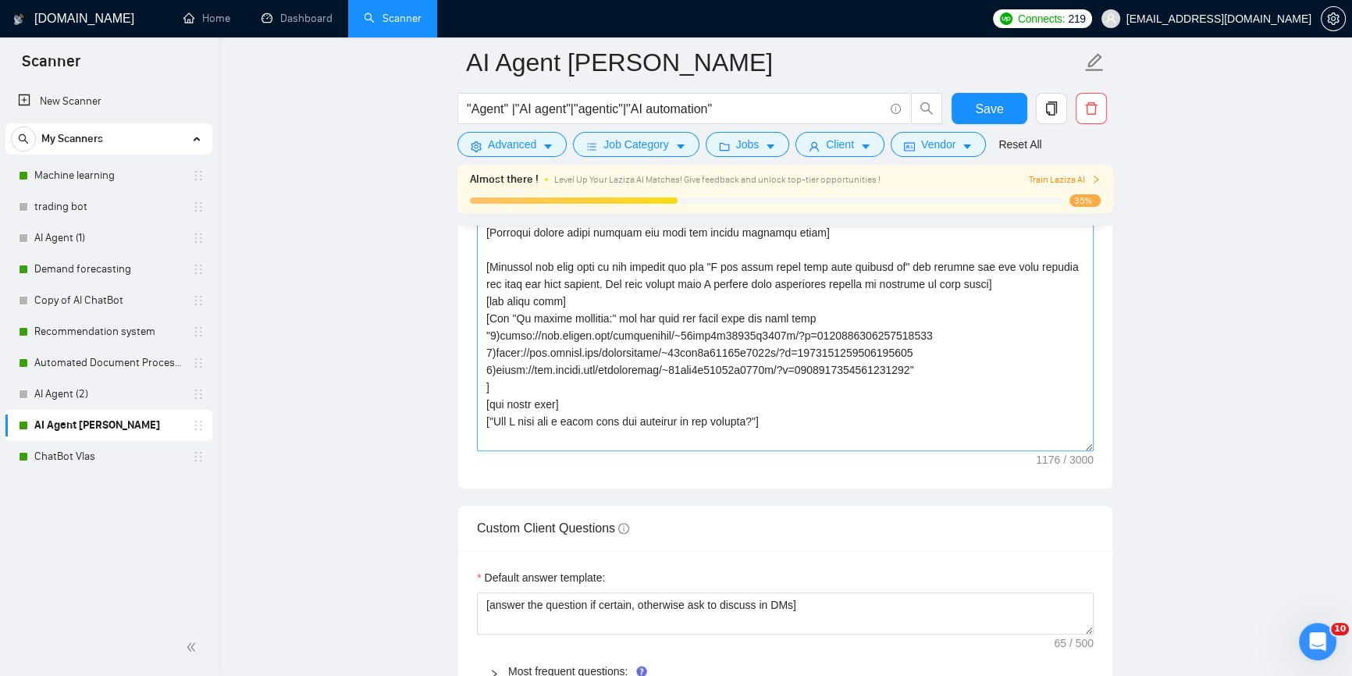
click at [1168, 243] on main "AI Agent Vlas "Agent" |"AI agent"|"agentic"|"AI automation" Save Advanced Job C…" at bounding box center [785, 292] width 1083 height 4574
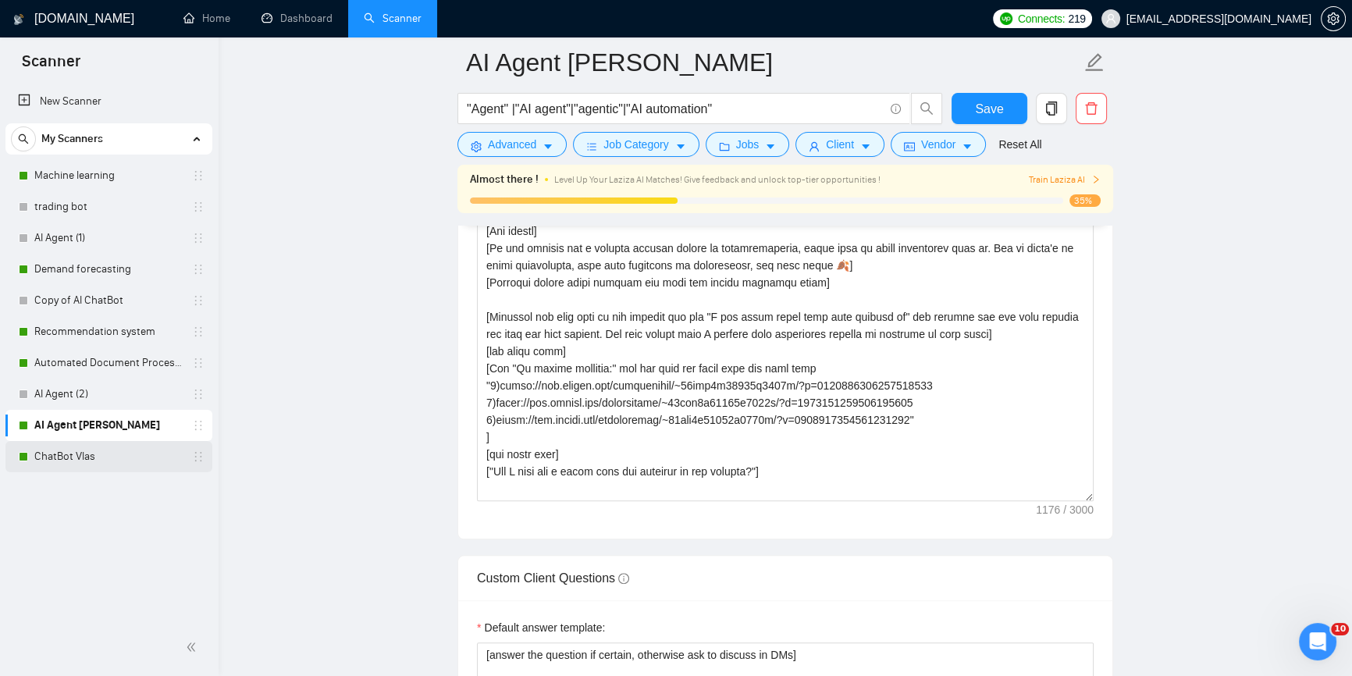
click at [52, 455] on link "ChatBot Vlas" at bounding box center [108, 456] width 148 height 31
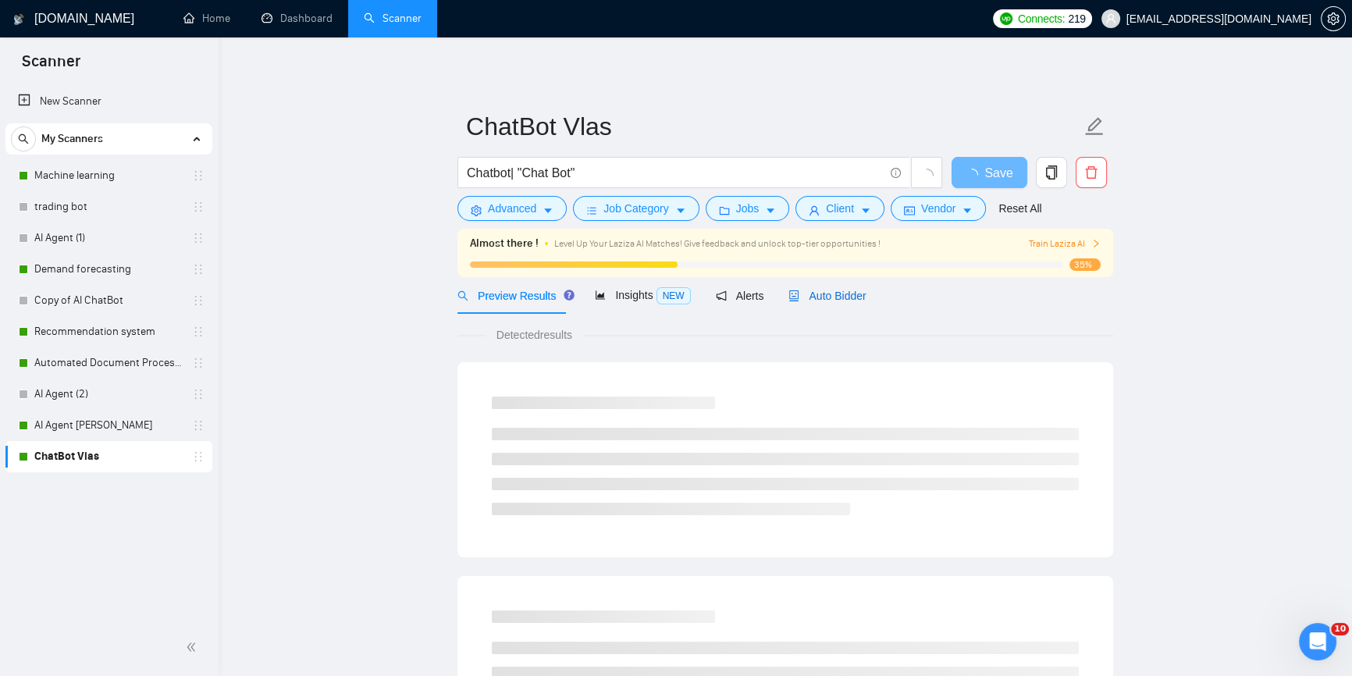
click at [834, 290] on span "Auto Bidder" at bounding box center [826, 296] width 77 height 12
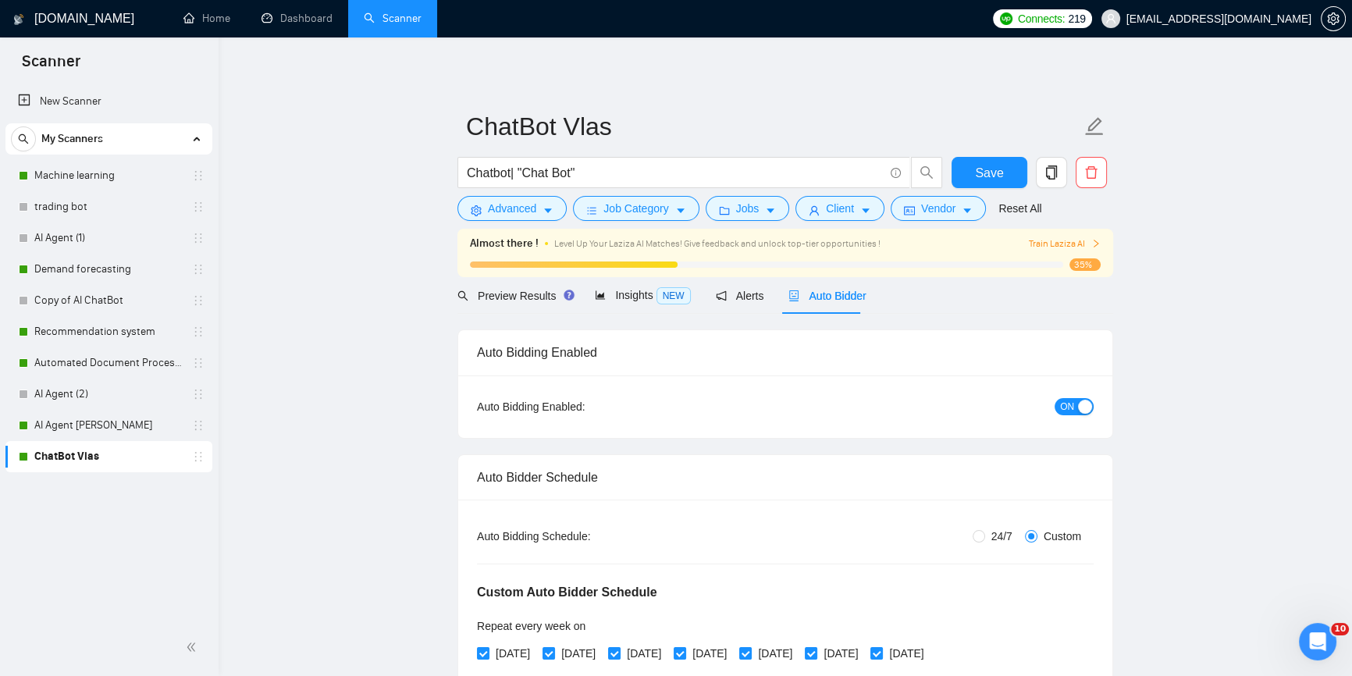
radio input "false"
radio input "true"
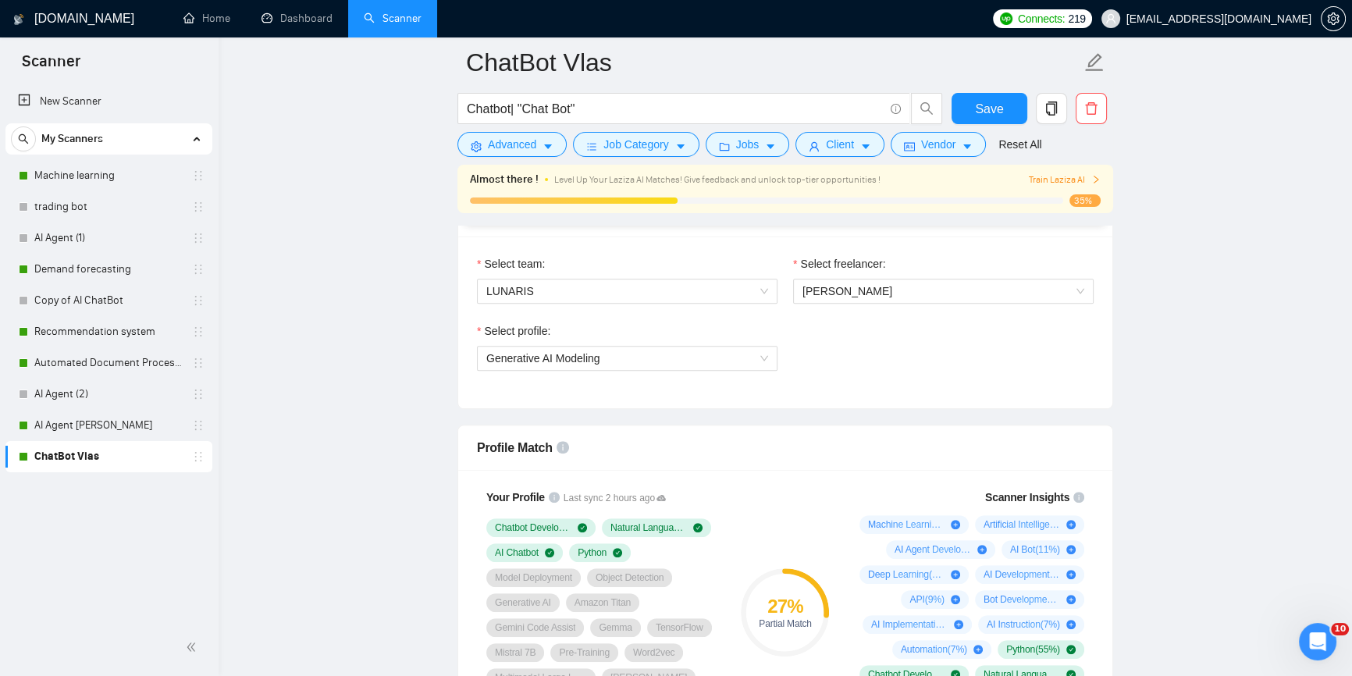
scroll to position [993, 0]
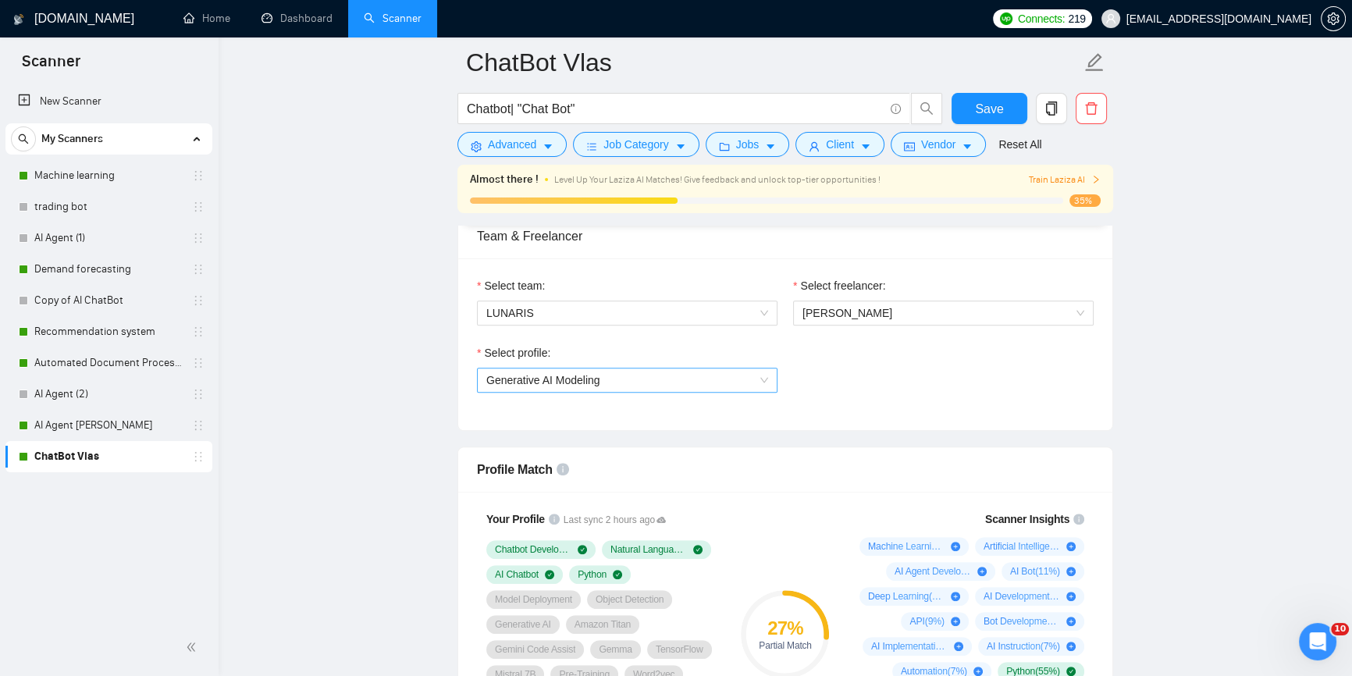
click at [656, 380] on span "Generative AI Modeling" at bounding box center [627, 379] width 282 height 23
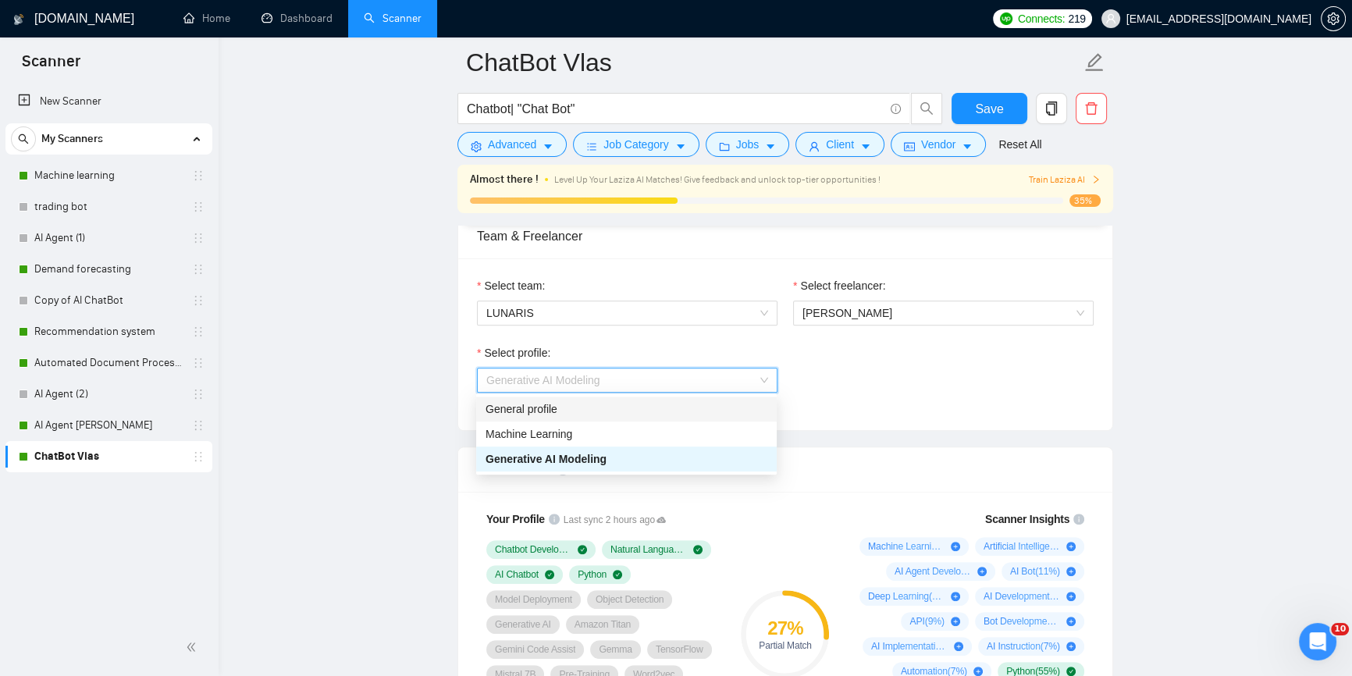
click at [650, 404] on div "General profile" at bounding box center [627, 408] width 282 height 17
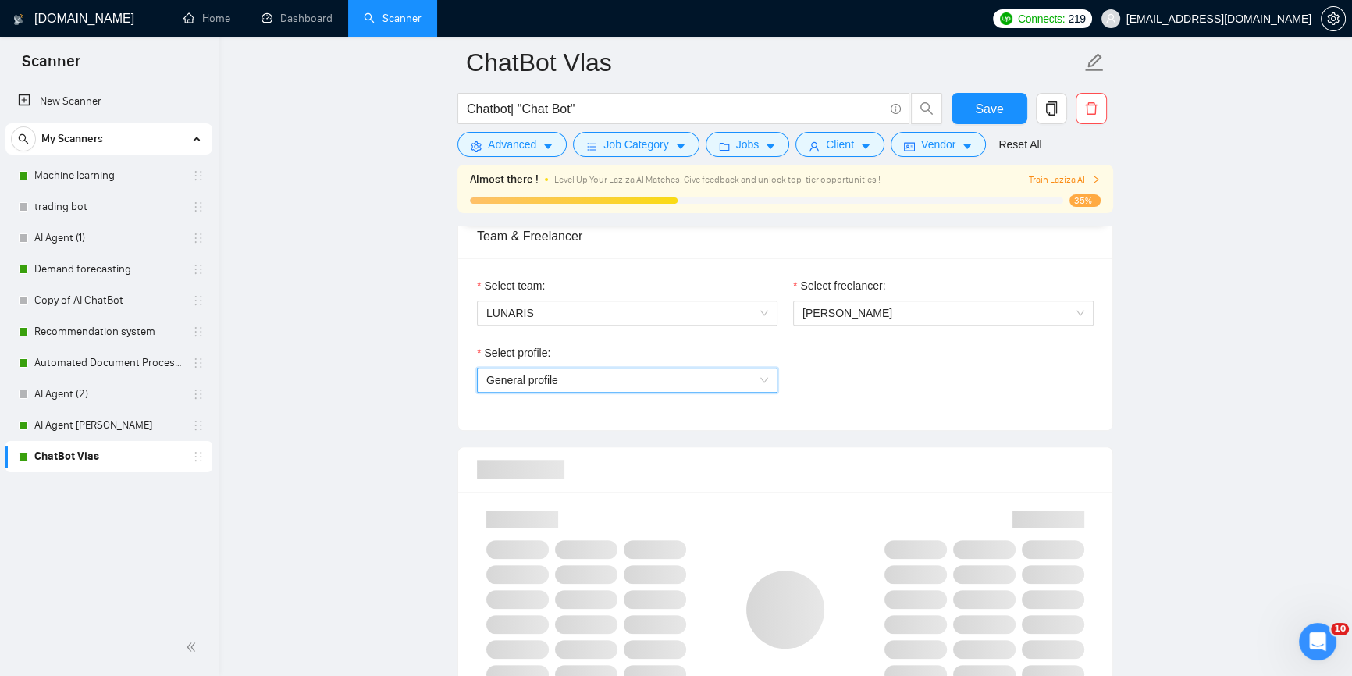
click at [728, 375] on span "General profile" at bounding box center [627, 379] width 282 height 23
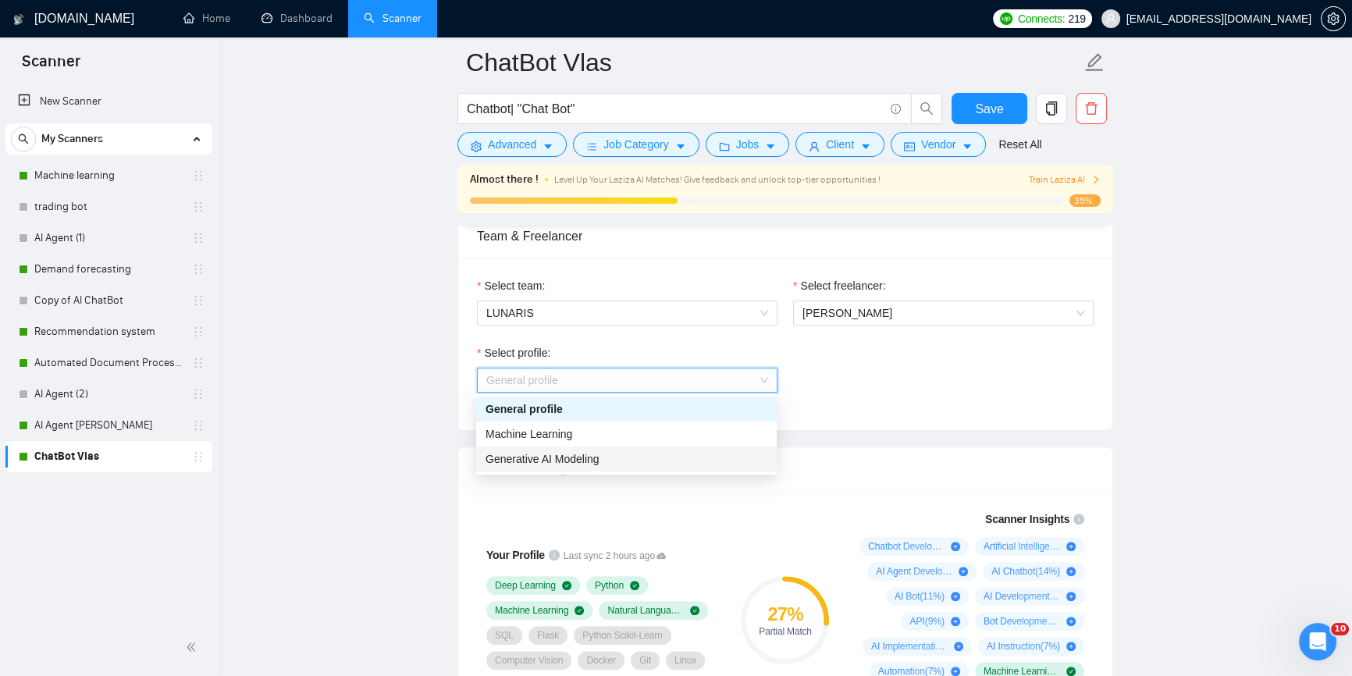
drag, startPoint x: 694, startPoint y: 451, endPoint x: 745, endPoint y: 448, distance: 51.6
click at [696, 450] on div "Generative AI Modeling" at bounding box center [627, 458] width 282 height 17
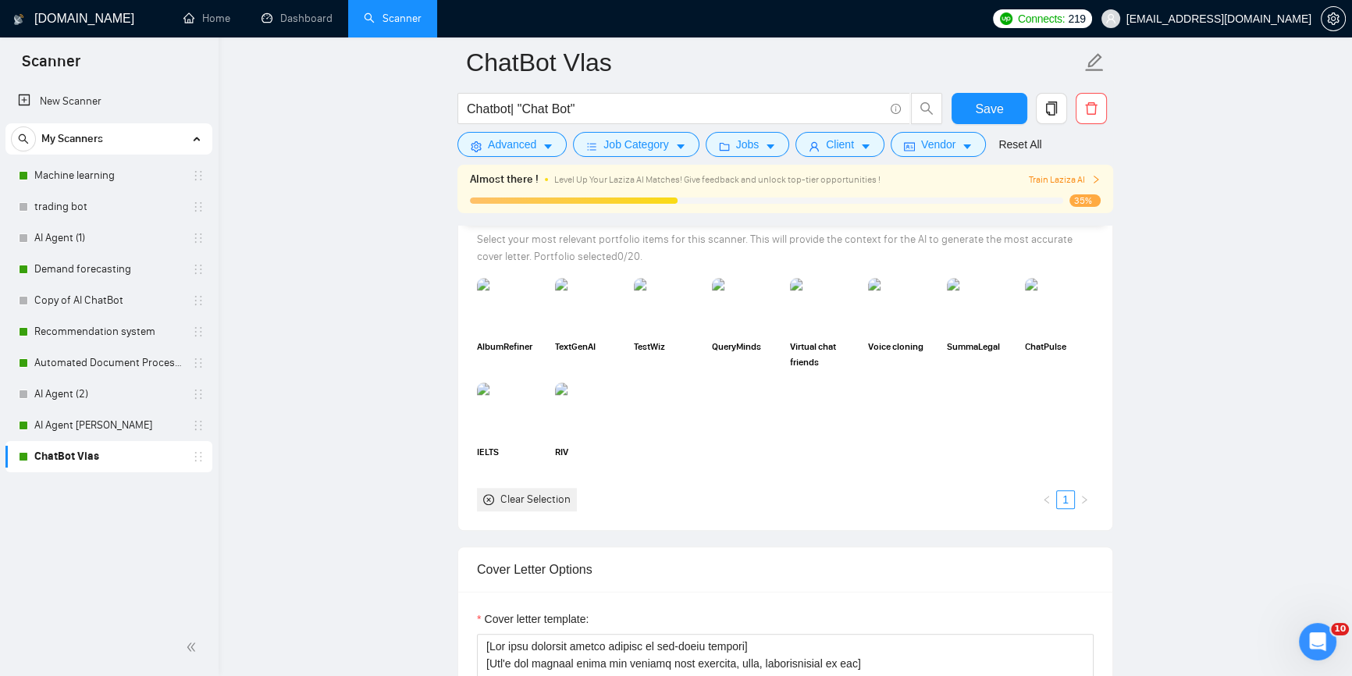
scroll to position [1631, 0]
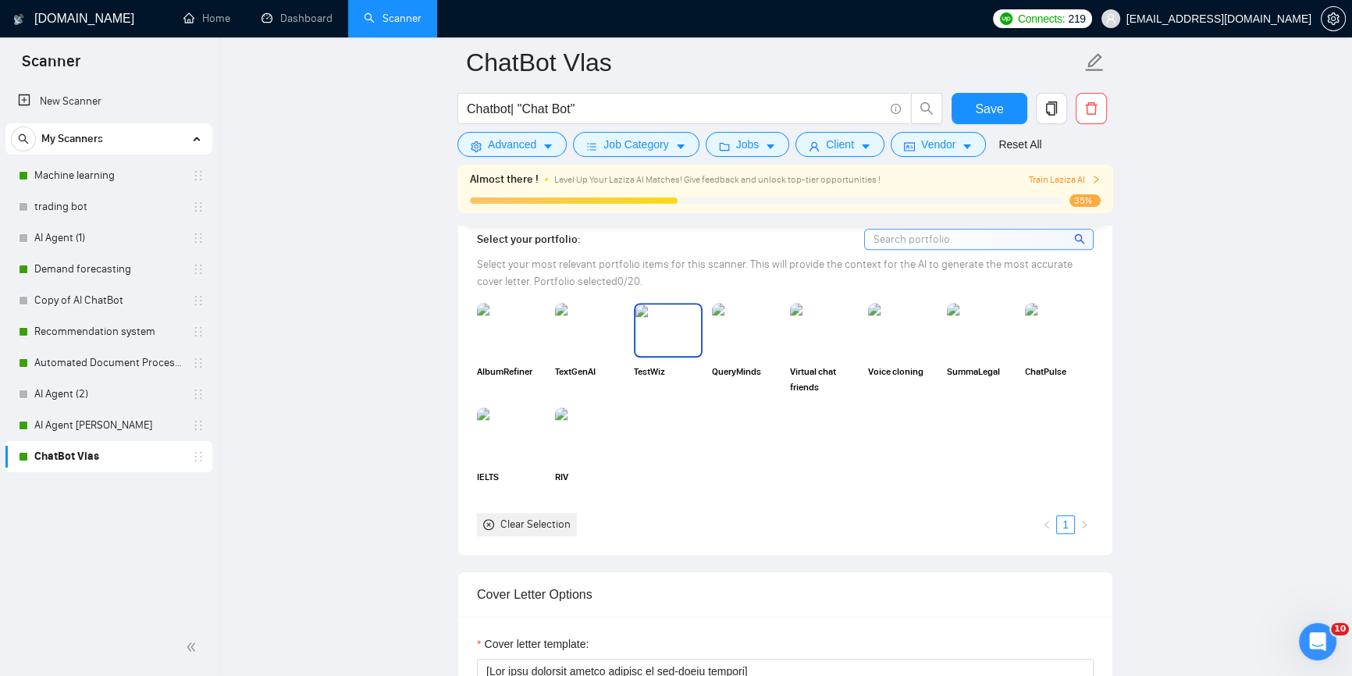
click at [651, 334] on img at bounding box center [668, 330] width 66 height 52
click at [773, 338] on img at bounding box center [746, 330] width 66 height 52
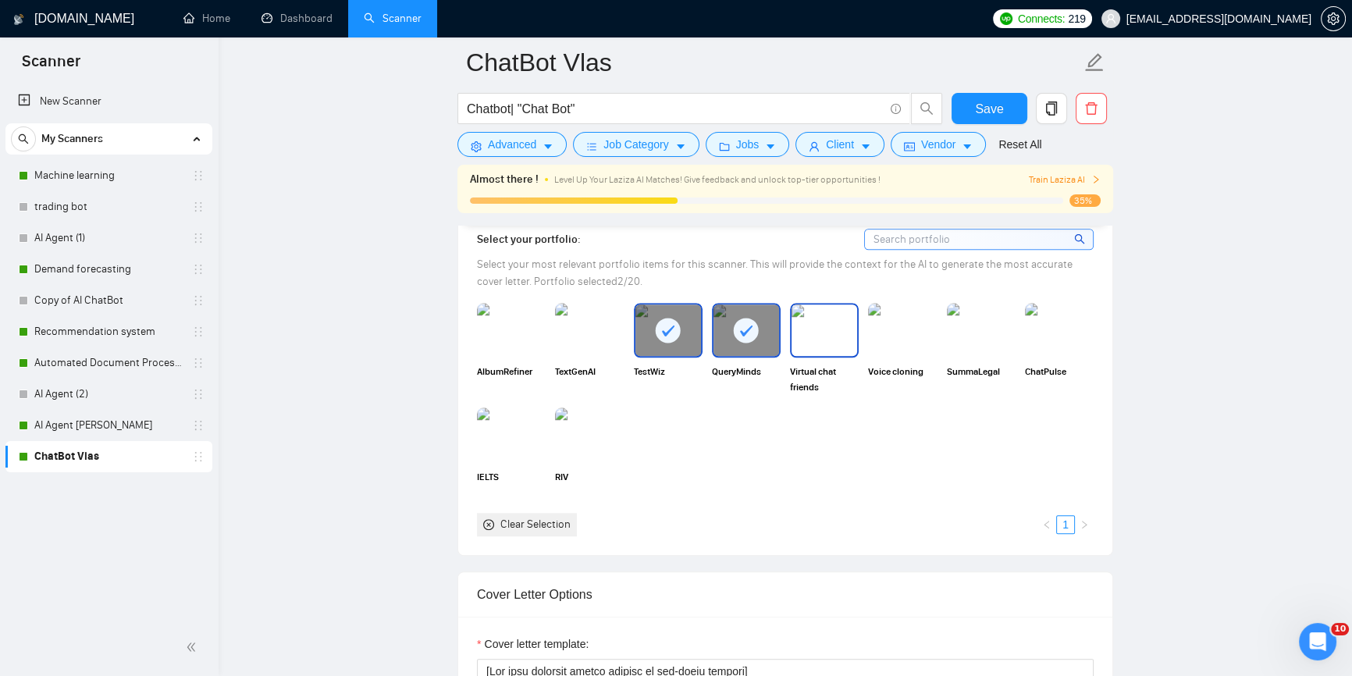
click at [821, 328] on img at bounding box center [825, 330] width 66 height 52
click at [913, 332] on img at bounding box center [903, 330] width 66 height 52
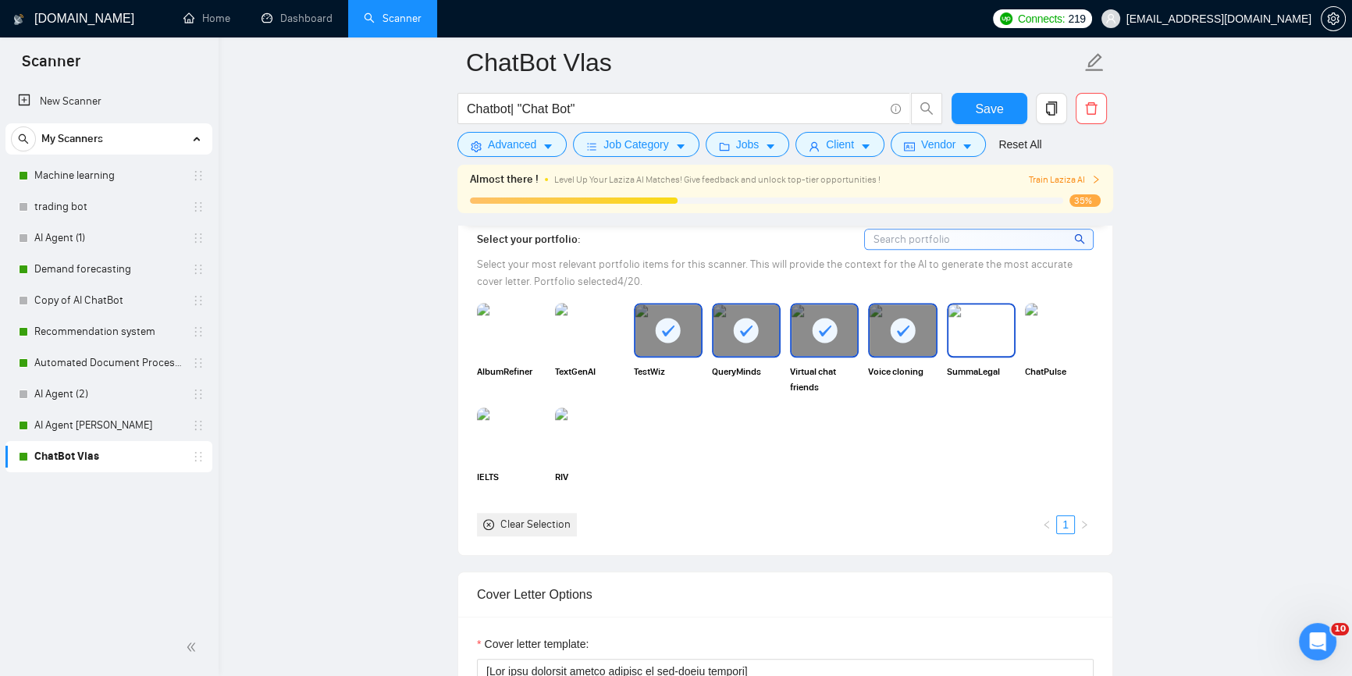
click at [968, 322] on img at bounding box center [981, 330] width 66 height 52
click at [1069, 322] on img at bounding box center [1059, 330] width 66 height 52
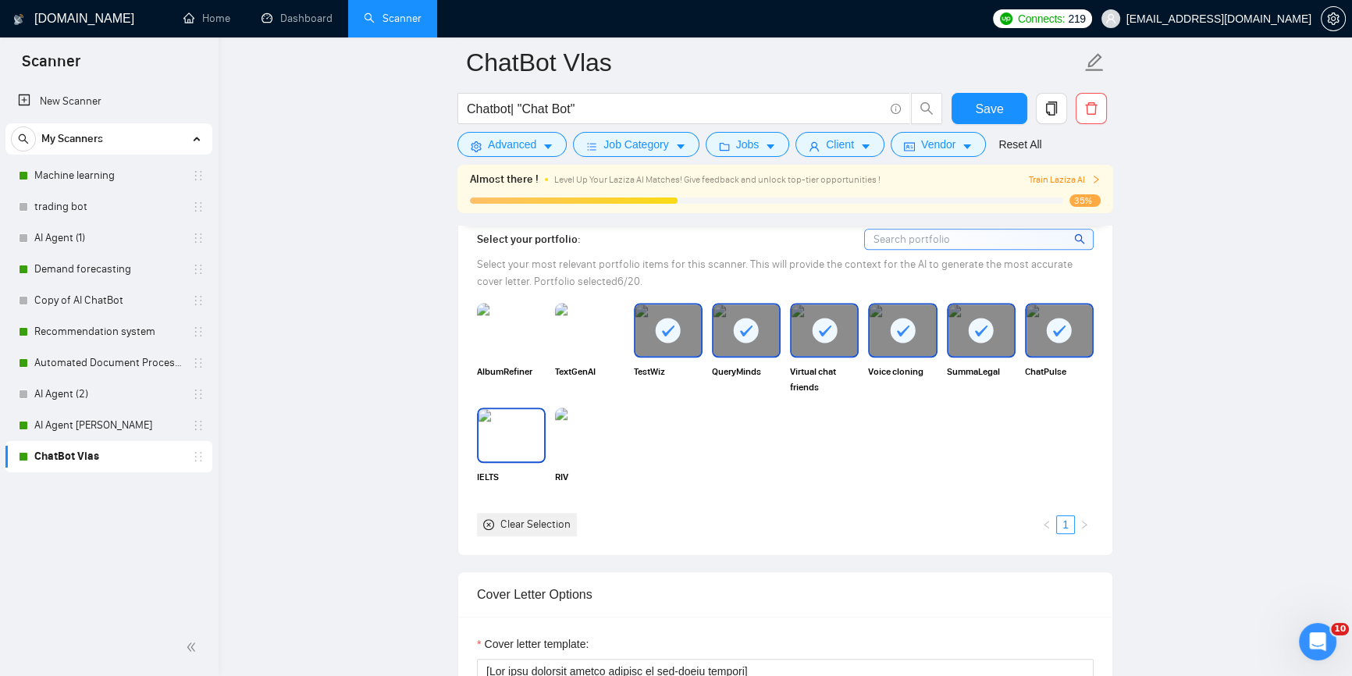
click at [527, 435] on img at bounding box center [512, 435] width 66 height 52
click at [629, 432] on div "AlbumRefiner TextGenAI TestWiz QueryMinds Virtual chat friends Voice cloning Su…" at bounding box center [785, 419] width 626 height 233
click at [596, 432] on img at bounding box center [590, 435] width 66 height 52
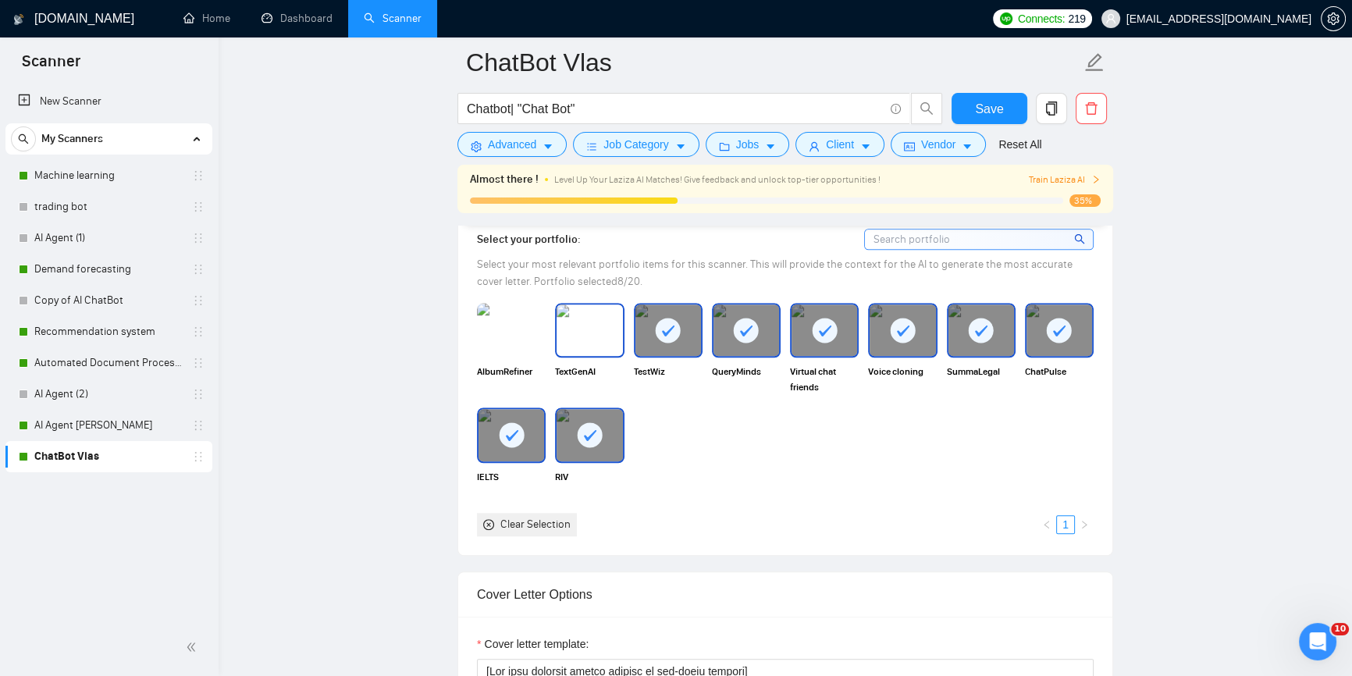
click at [600, 325] on img at bounding box center [590, 330] width 66 height 52
click at [578, 319] on icon at bounding box center [590, 331] width 26 height 26
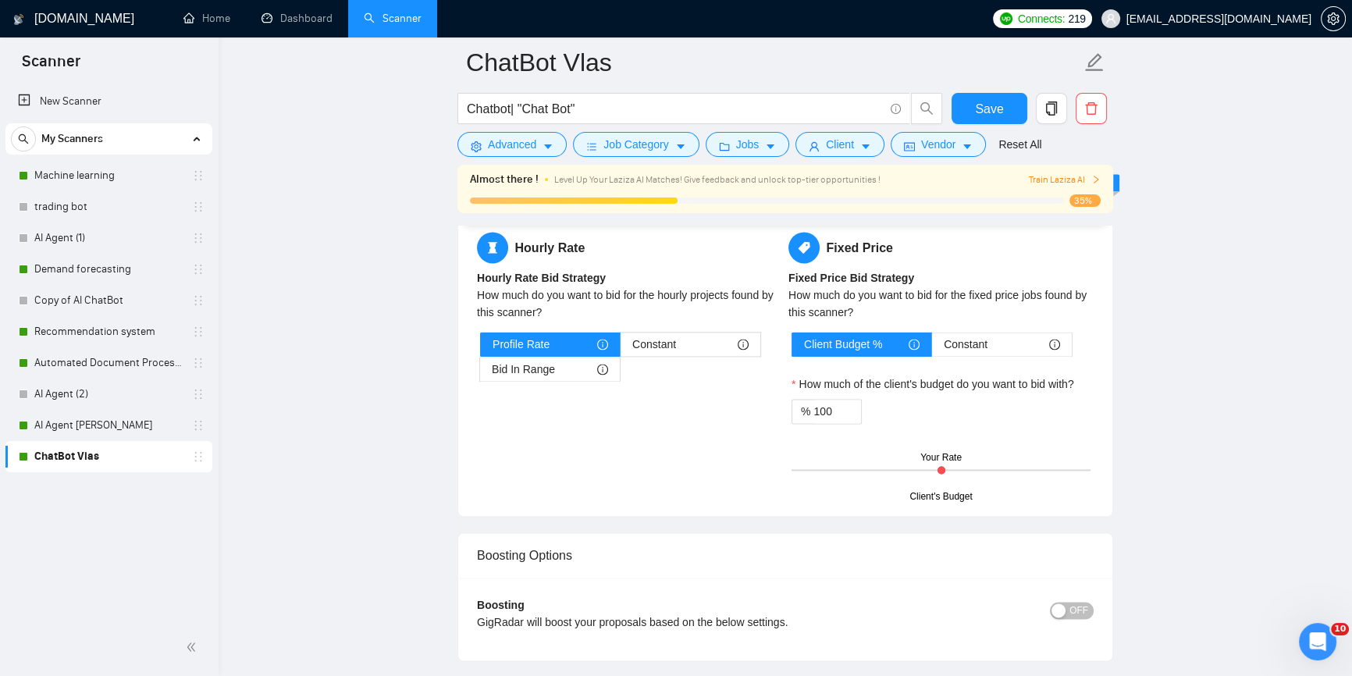
scroll to position [2838, 0]
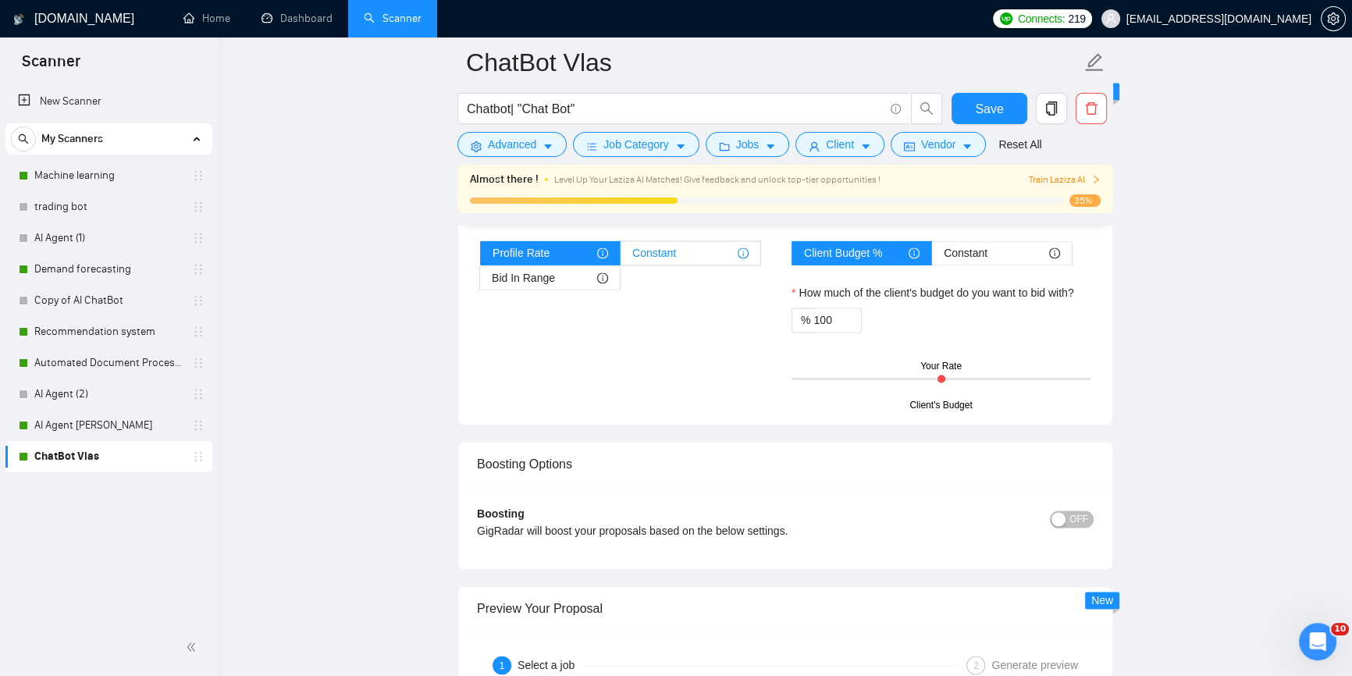
click at [686, 251] on div "Constant" at bounding box center [690, 252] width 116 height 23
click at [621, 257] on input "Constant" at bounding box center [621, 257] width 0 height 0
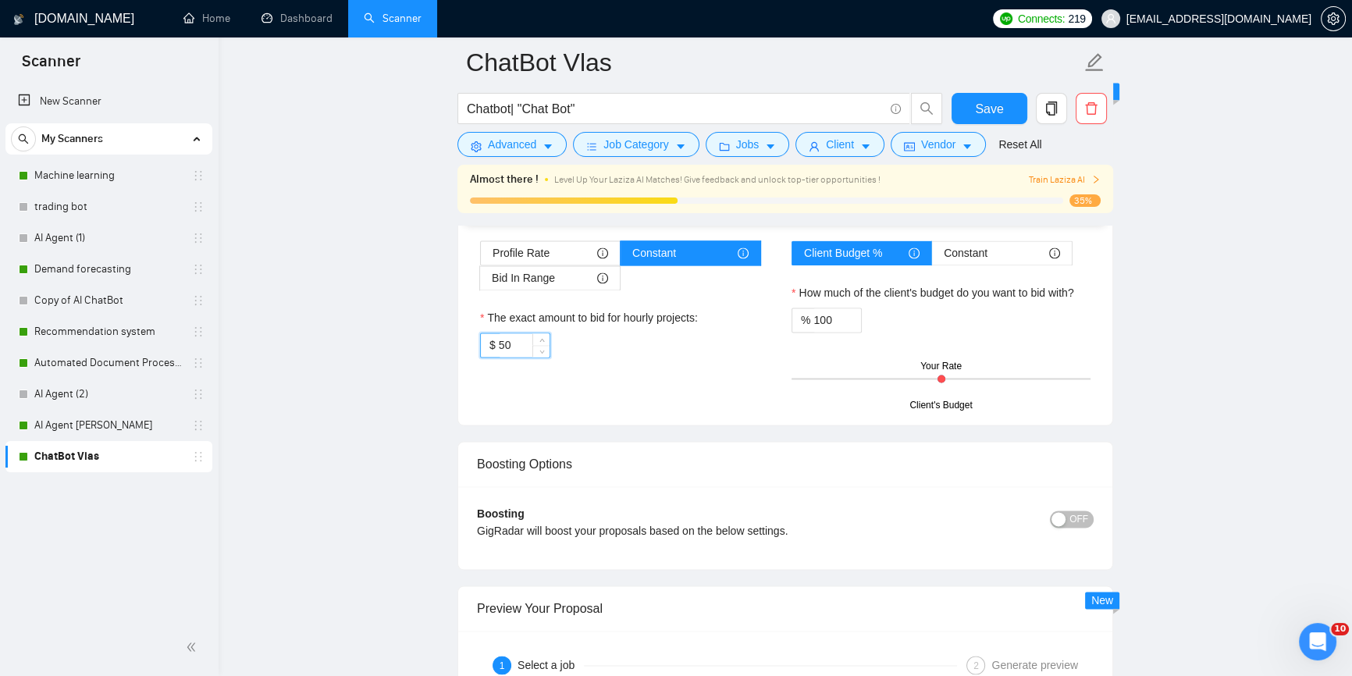
click at [507, 346] on input "50" at bounding box center [524, 344] width 51 height 23
type input "40"
click at [984, 109] on span "Save" at bounding box center [989, 109] width 28 height 20
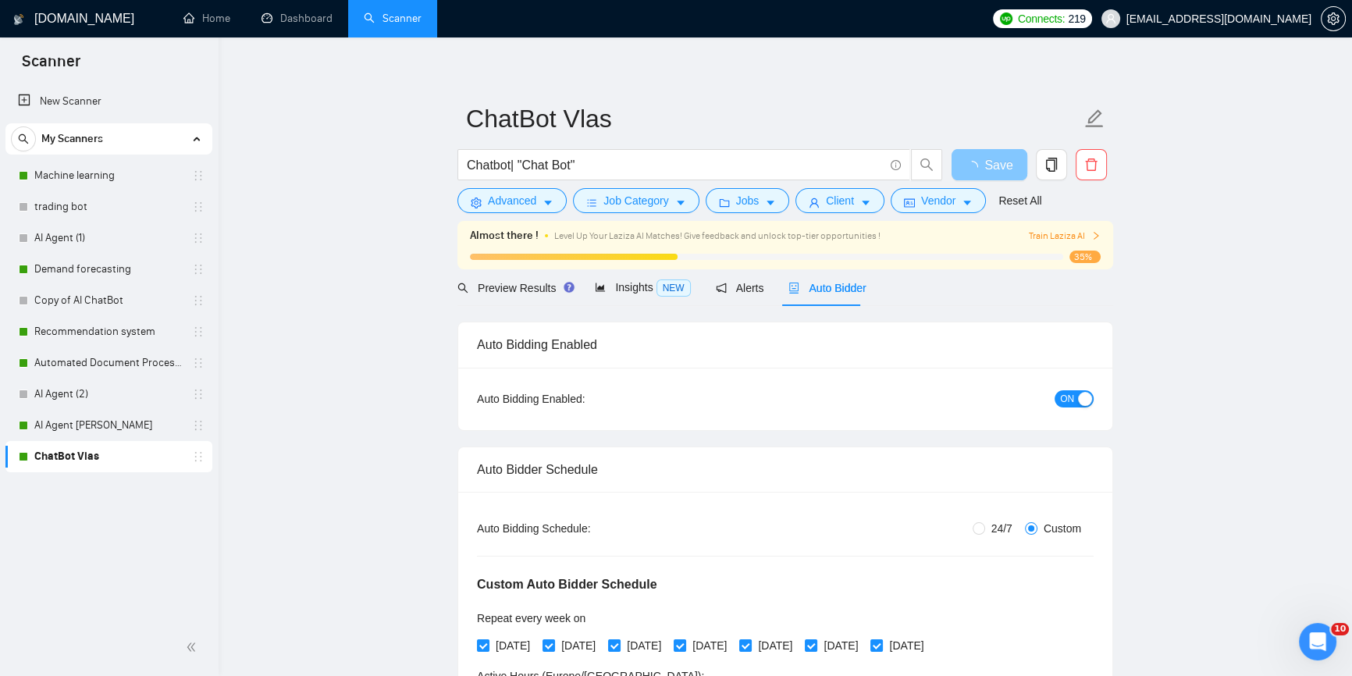
scroll to position [0, 0]
